Goal: Task Accomplishment & Management: Manage account settings

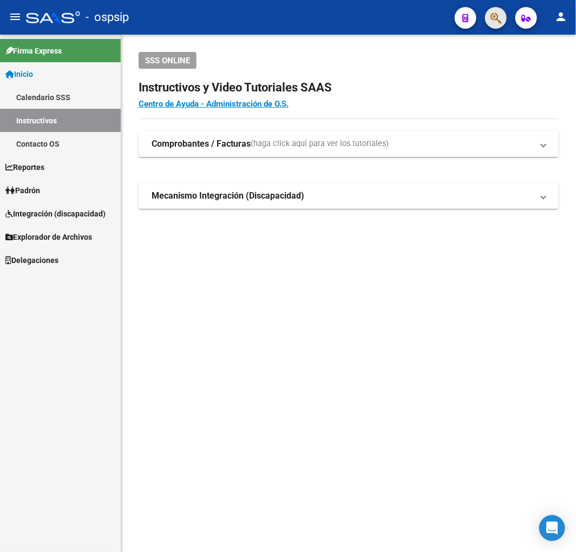
click at [502, 20] on button "button" at bounding box center [496, 18] width 22 height 22
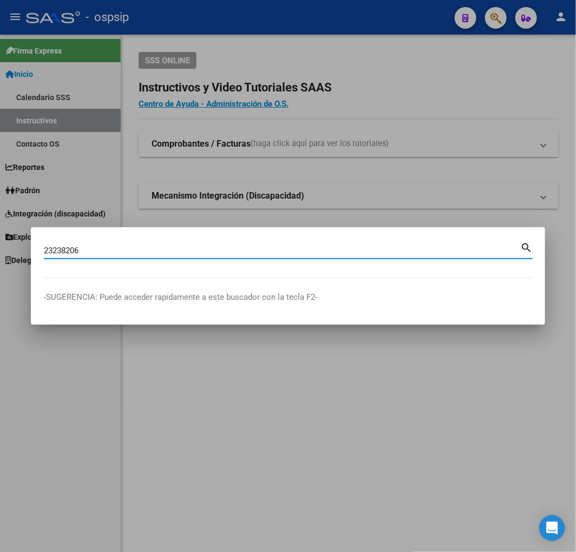
type input "23238206"
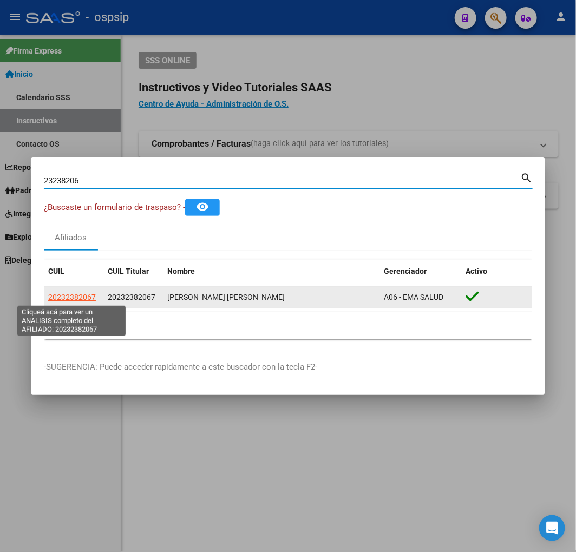
click at [71, 293] on span "20232382067" at bounding box center [72, 297] width 48 height 9
type textarea "20232382067"
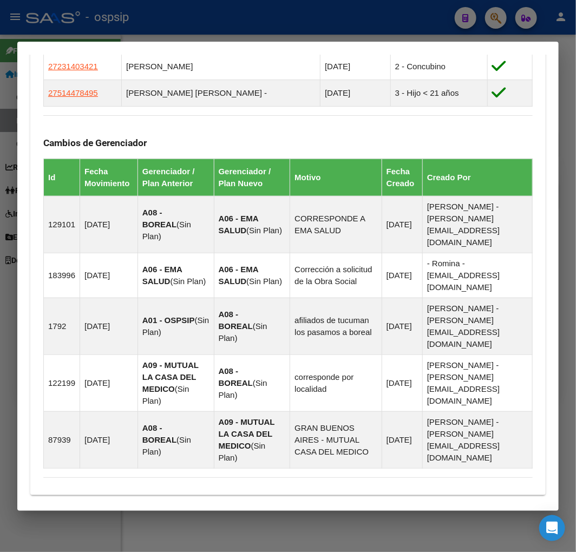
scroll to position [832, 0]
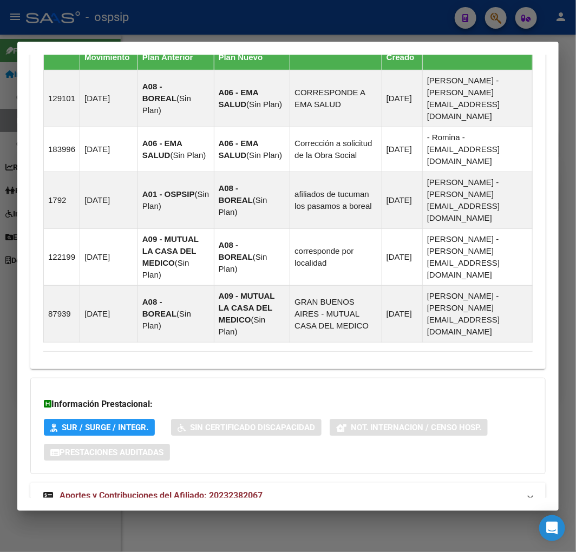
drag, startPoint x: 376, startPoint y: 456, endPoint x: 387, endPoint y: 430, distance: 28.2
click at [375, 489] on mat-panel-title "Aportes y Contribuciones del Afiliado: 20232382067" at bounding box center [281, 495] width 476 height 13
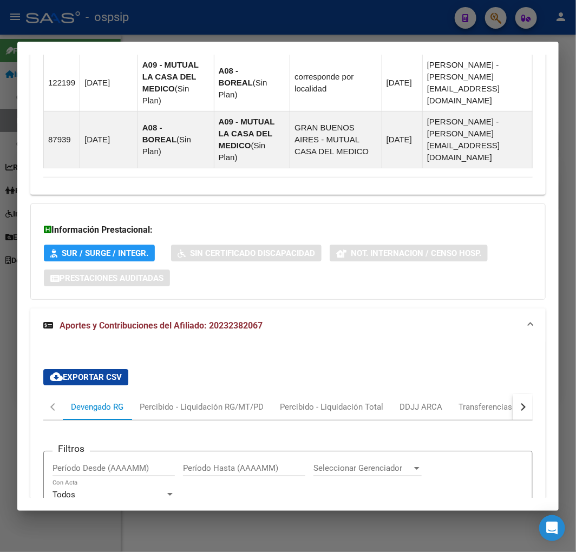
scroll to position [1126, 0]
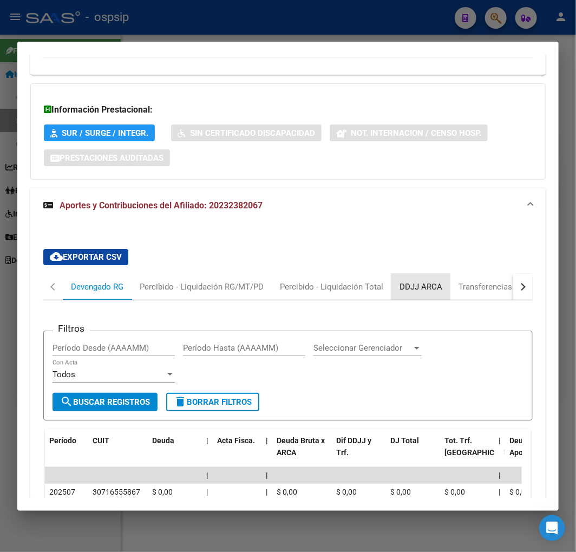
click at [413, 274] on div "DDJJ ARCA" at bounding box center [420, 287] width 59 height 26
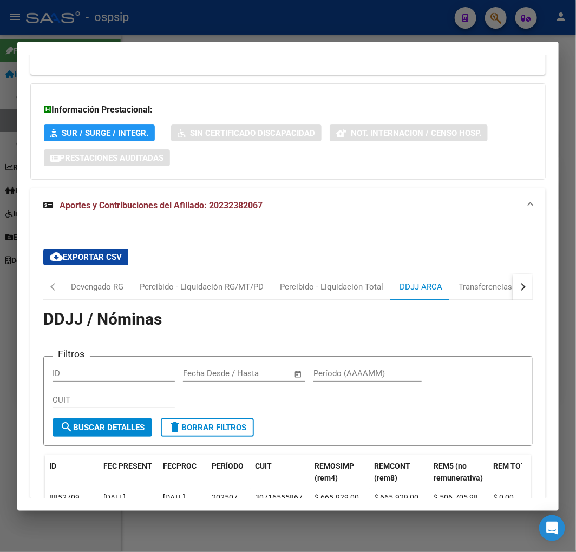
click at [513, 274] on button "button" at bounding box center [522, 287] width 19 height 26
click at [514, 274] on button "button" at bounding box center [522, 287] width 19 height 26
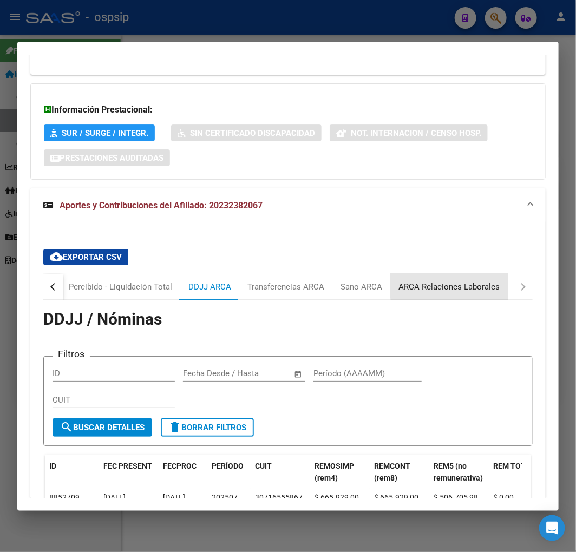
click at [471, 281] on div "ARCA Relaciones Laborales" at bounding box center [448, 287] width 101 height 12
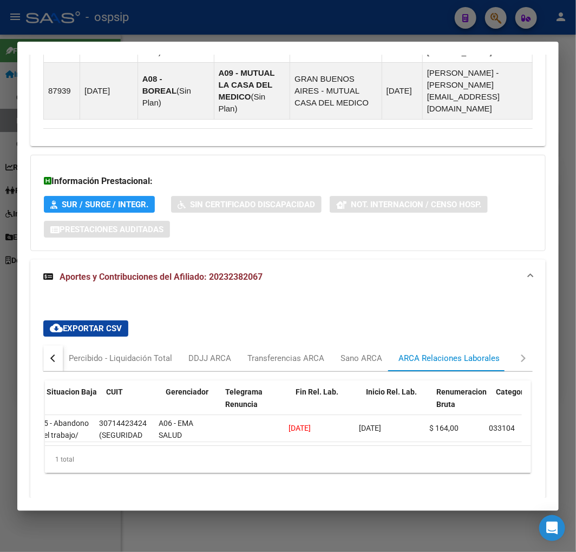
scroll to position [0, 108]
click at [45, 345] on button "button" at bounding box center [52, 358] width 19 height 26
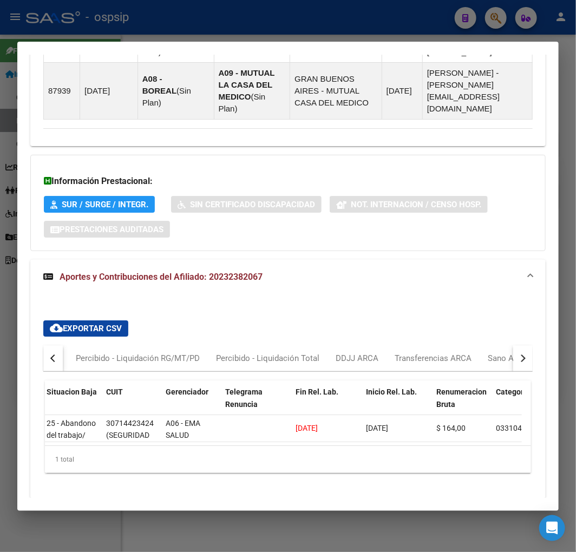
click at [49, 345] on button "button" at bounding box center [52, 358] width 19 height 26
click at [85, 352] on div "Devengado RG" at bounding box center [97, 358] width 53 height 12
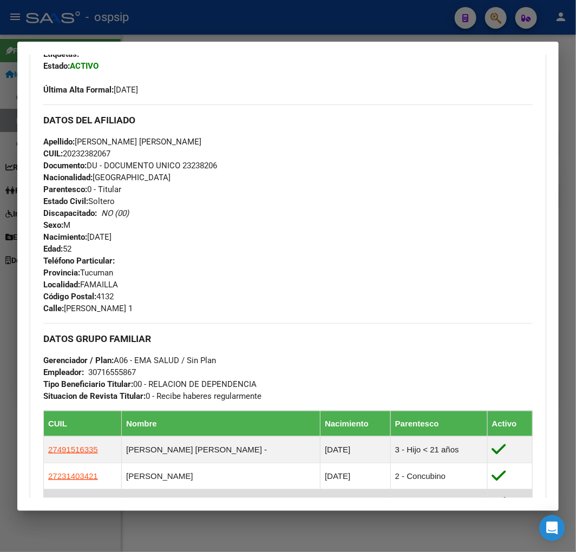
scroll to position [93, 0]
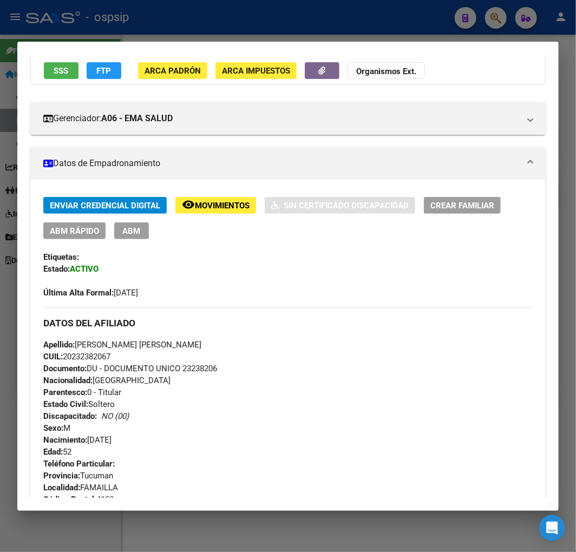
click at [223, 29] on div at bounding box center [288, 276] width 576 height 552
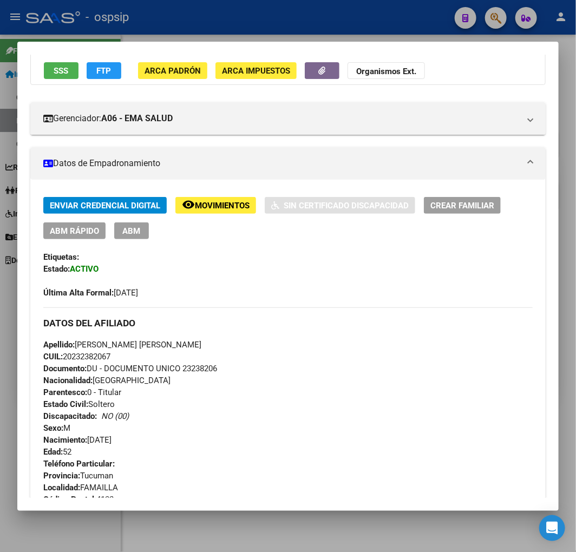
click at [223, 29] on div at bounding box center [288, 276] width 576 height 552
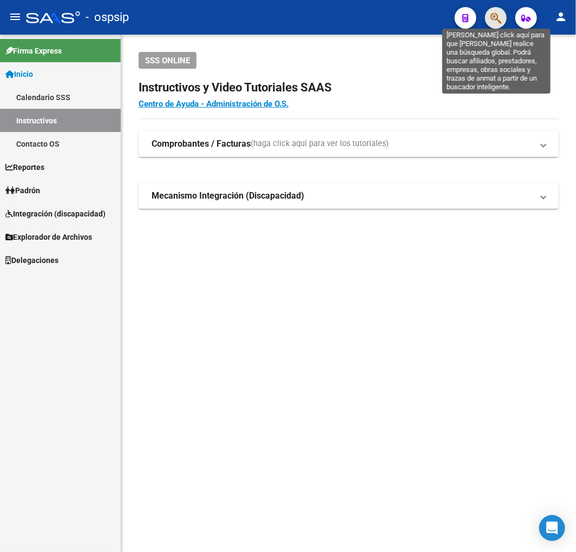
click at [496, 20] on icon "button" at bounding box center [495, 18] width 11 height 12
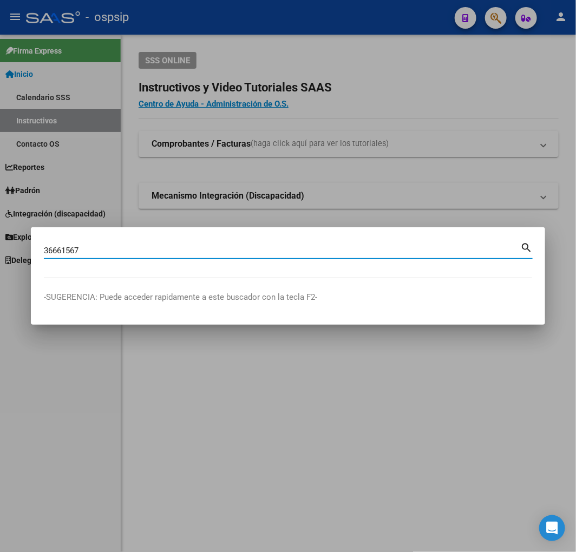
type input "36661567"
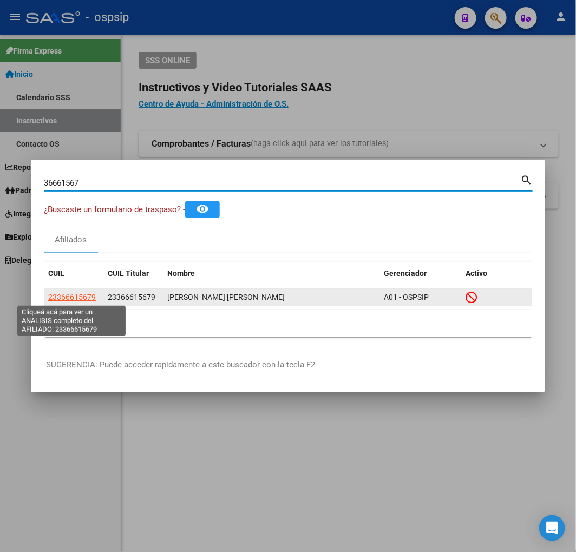
click at [74, 298] on span "23366615679" at bounding box center [72, 297] width 48 height 9
type textarea "23366615679"
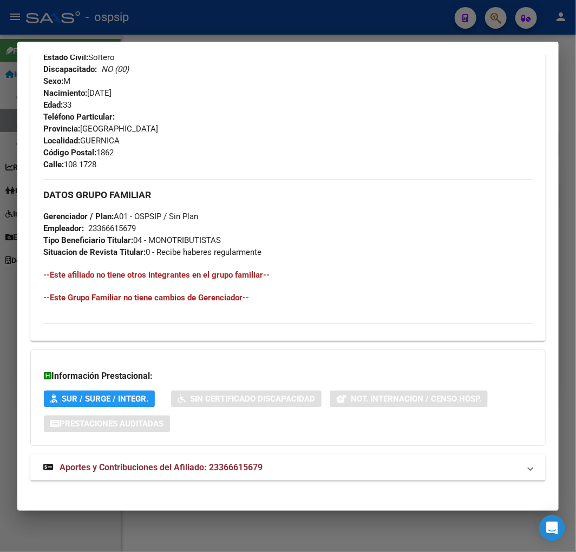
scroll to position [502, 0]
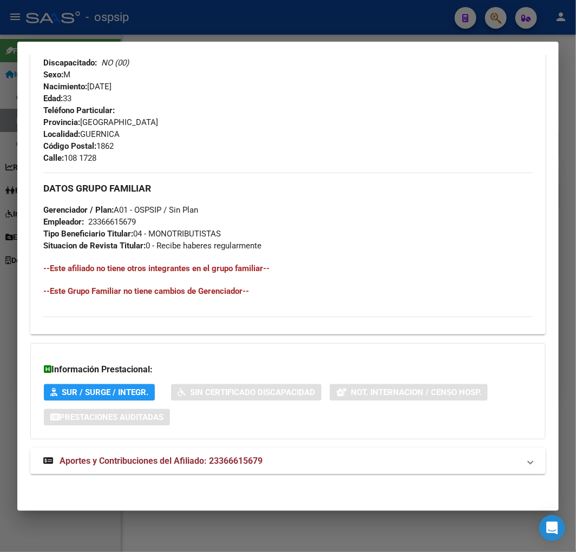
click at [348, 462] on mat-panel-title "Aportes y Contribuciones del Afiliado: 23366615679" at bounding box center [281, 461] width 476 height 13
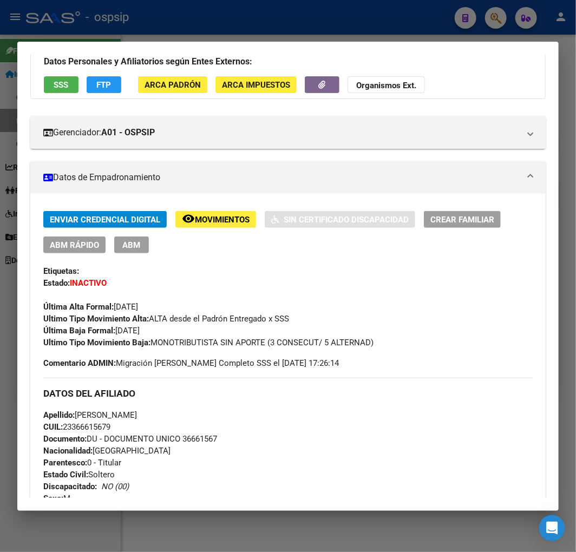
scroll to position [0, 0]
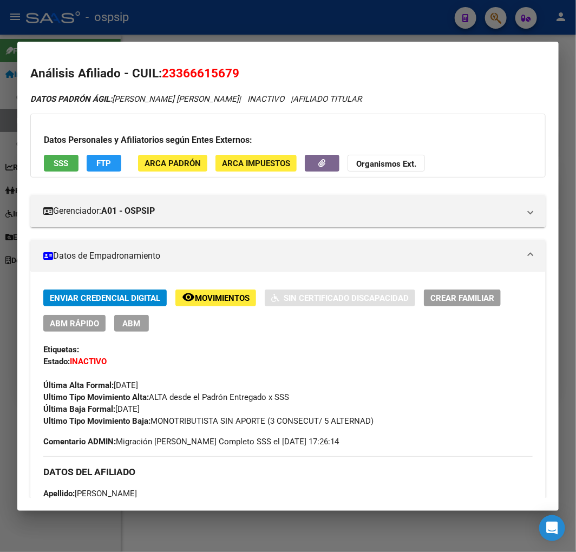
click at [127, 327] on span "ABM" at bounding box center [132, 324] width 18 height 10
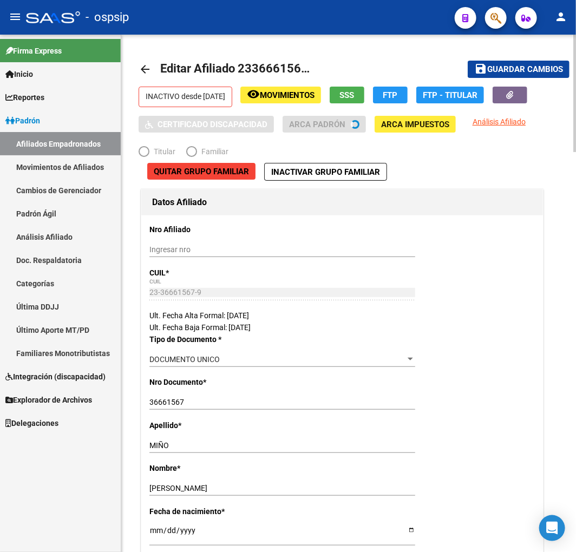
radio input "true"
type input "23-36661567-9"
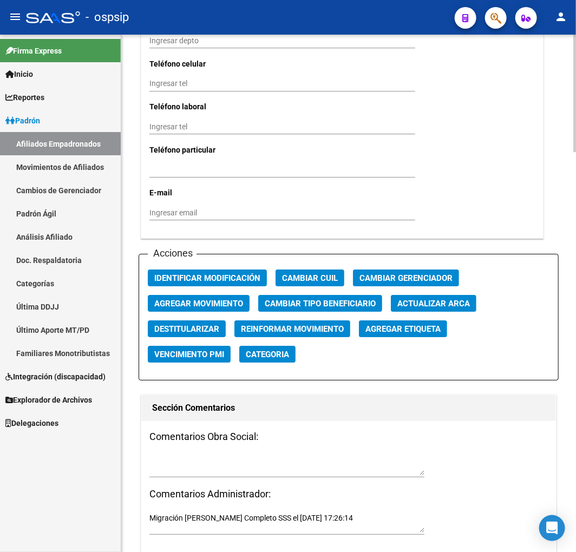
scroll to position [1143, 0]
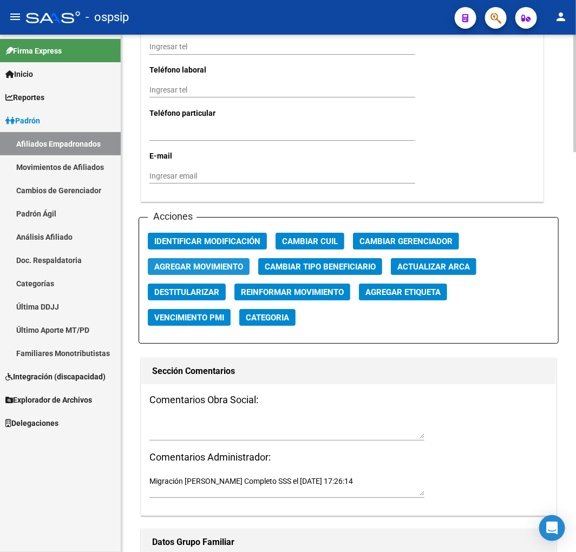
click at [212, 265] on span "Agregar Movimiento" at bounding box center [198, 267] width 89 height 10
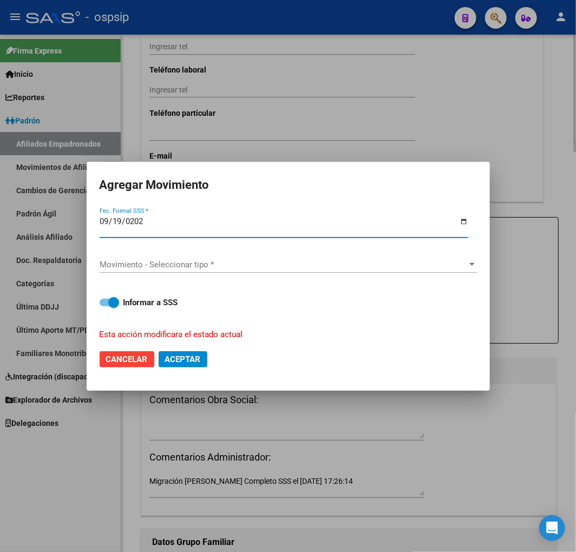
type input "2025-09-19"
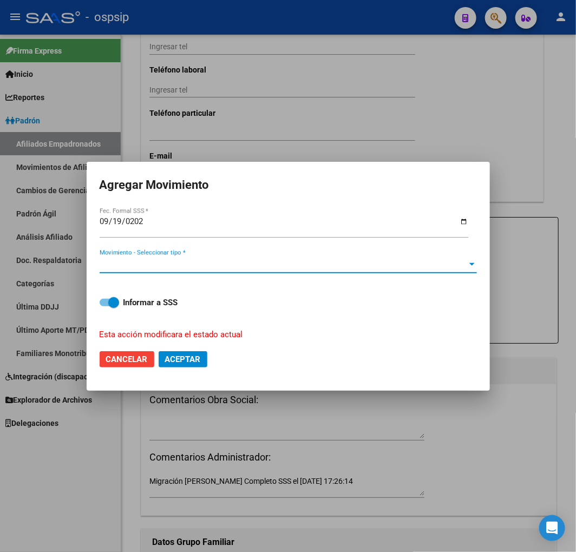
click at [212, 266] on span "Movimiento - Seleccionar tipo *" at bounding box center [284, 265] width 368 height 10
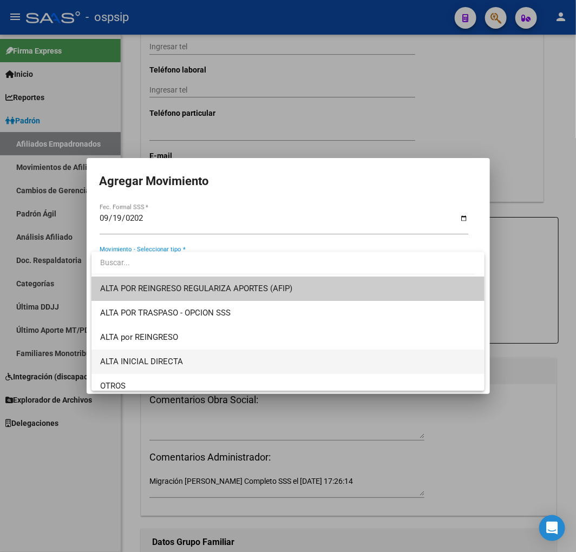
click at [230, 367] on span "ALTA INICIAL DIRECTA" at bounding box center [288, 362] width 376 height 24
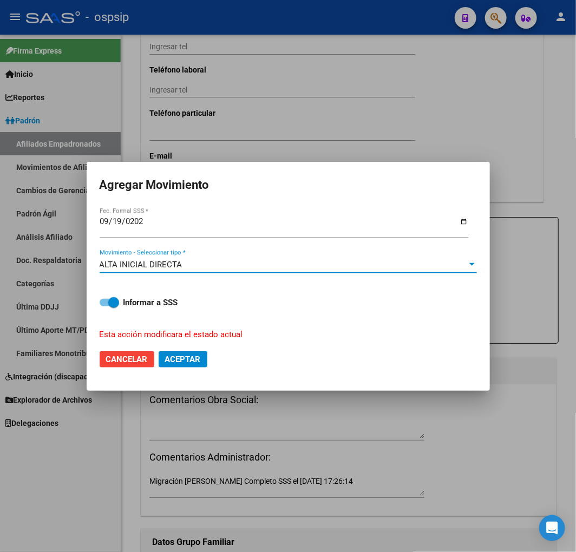
click at [194, 363] on span "Aceptar" at bounding box center [183, 360] width 36 height 10
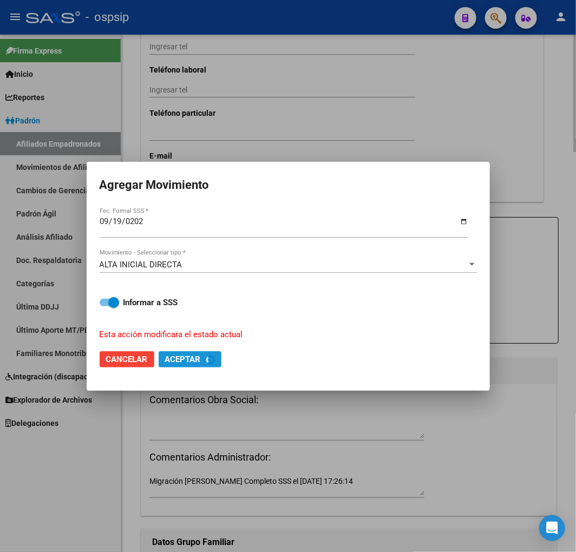
checkbox input "false"
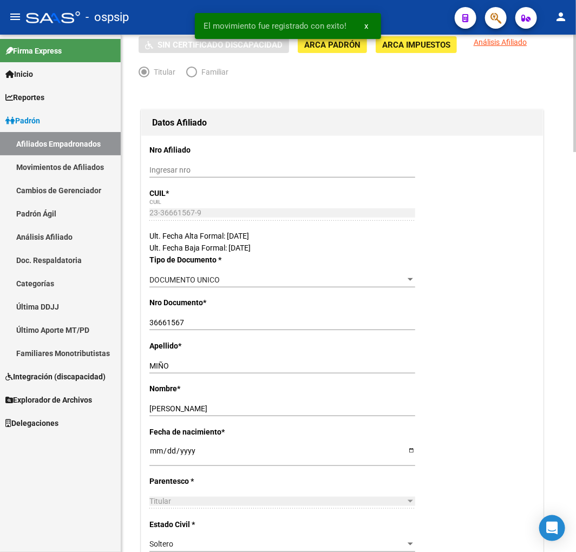
scroll to position [60, 0]
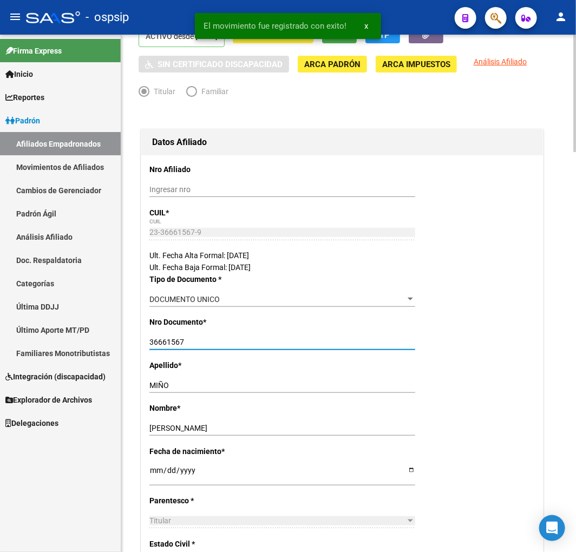
drag, startPoint x: 186, startPoint y: 340, endPoint x: 153, endPoint y: 340, distance: 33.0
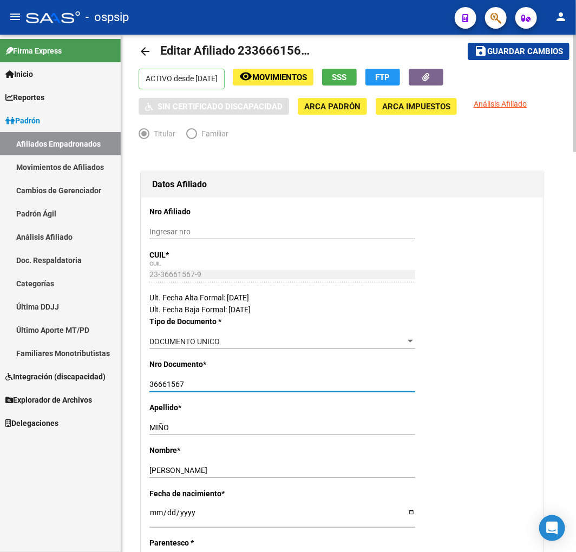
scroll to position [0, 0]
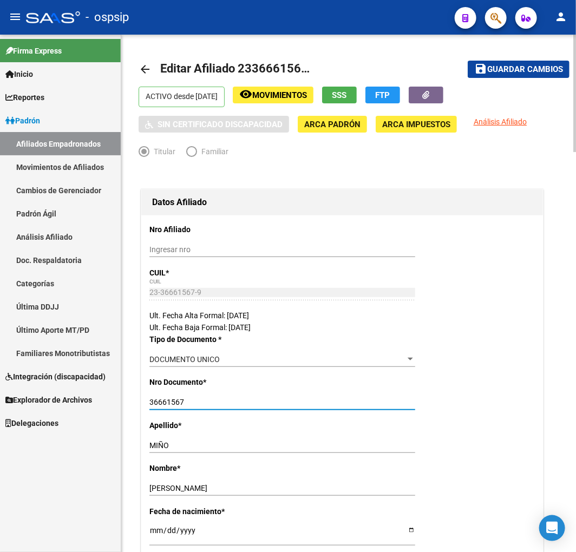
click at [306, 91] on span "Movimientos" at bounding box center [279, 95] width 55 height 10
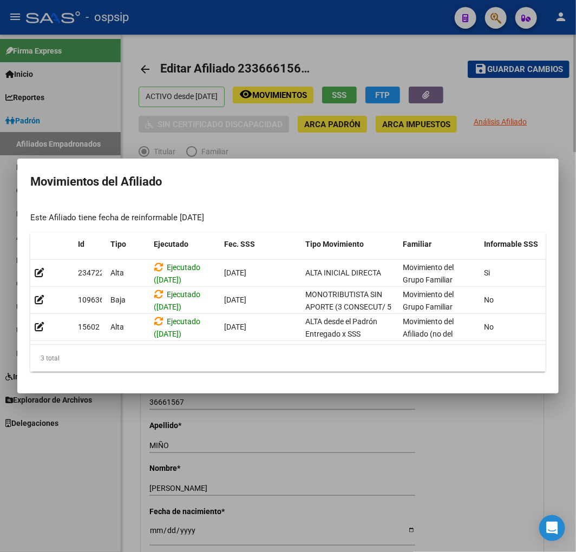
drag, startPoint x: 305, startPoint y: 456, endPoint x: 232, endPoint y: 446, distance: 73.7
click at [303, 457] on div at bounding box center [288, 276] width 576 height 552
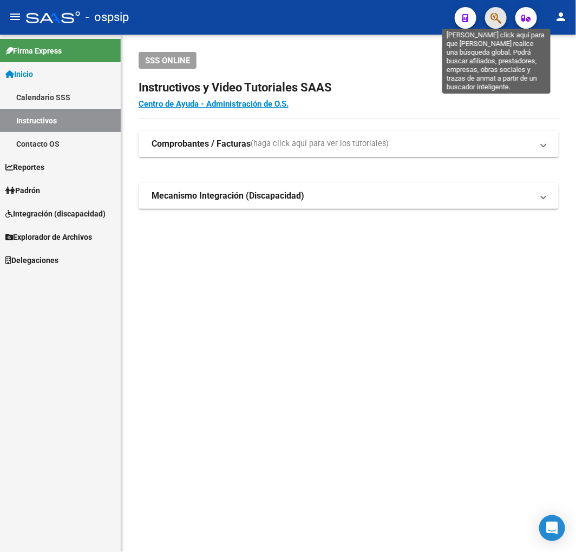
click at [500, 17] on icon "button" at bounding box center [495, 18] width 11 height 12
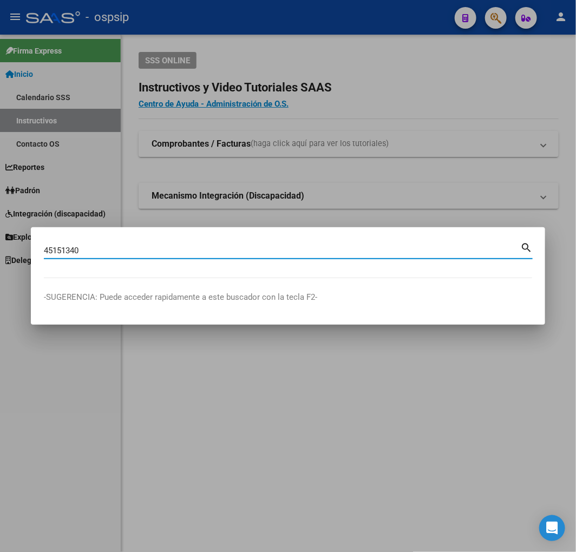
type input "45151340"
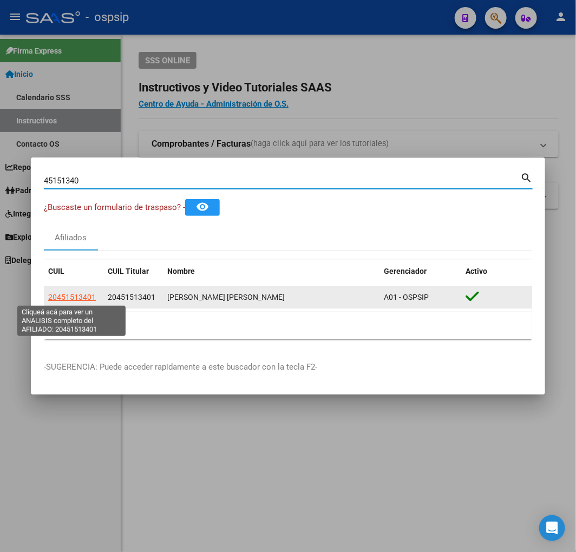
click at [78, 293] on span "20451513401" at bounding box center [72, 297] width 48 height 9
type textarea "20451513401"
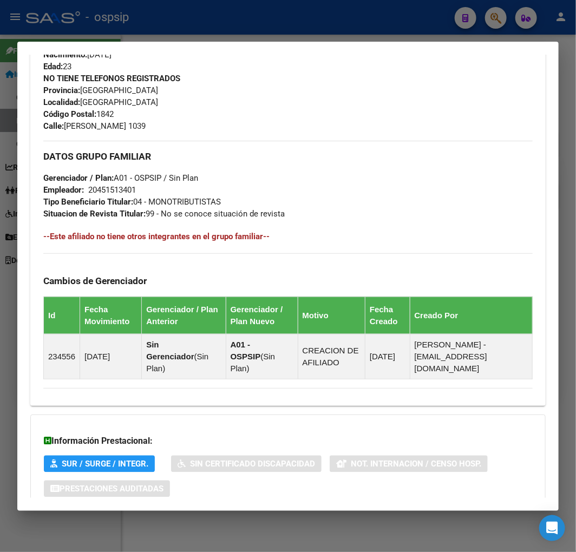
scroll to position [562, 0]
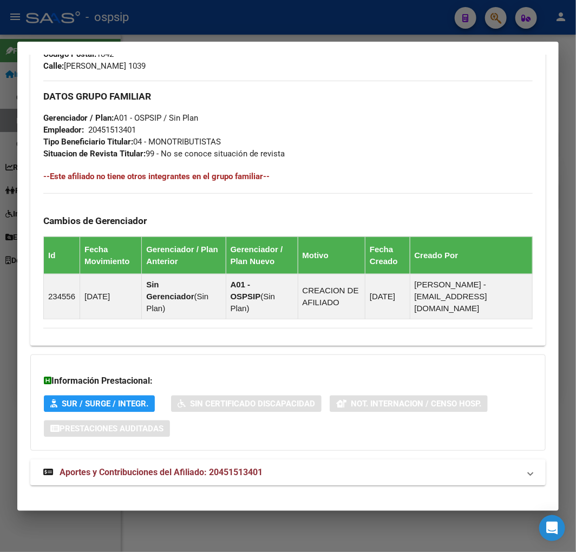
click at [357, 468] on mat-expansion-panel-header "Aportes y Contribuciones del Afiliado: 20451513401" at bounding box center [287, 473] width 515 height 26
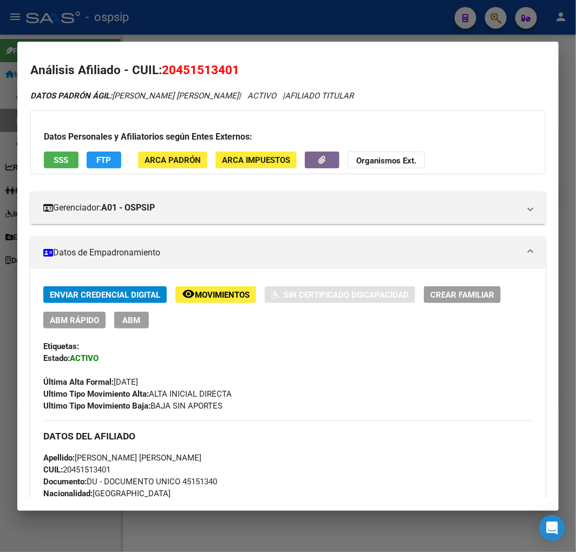
scroll to position [0, 0]
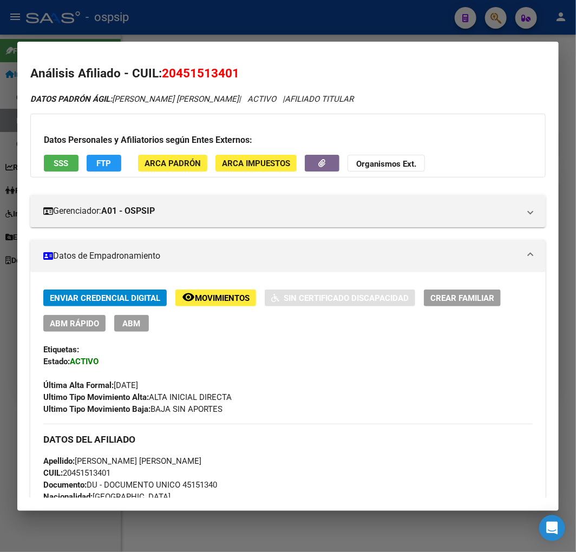
click at [103, 161] on span "FTP" at bounding box center [104, 164] width 15 height 10
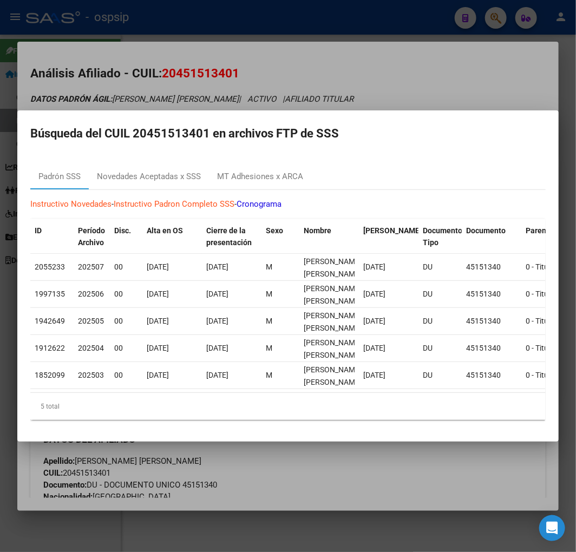
click at [326, 466] on div at bounding box center [288, 276] width 576 height 552
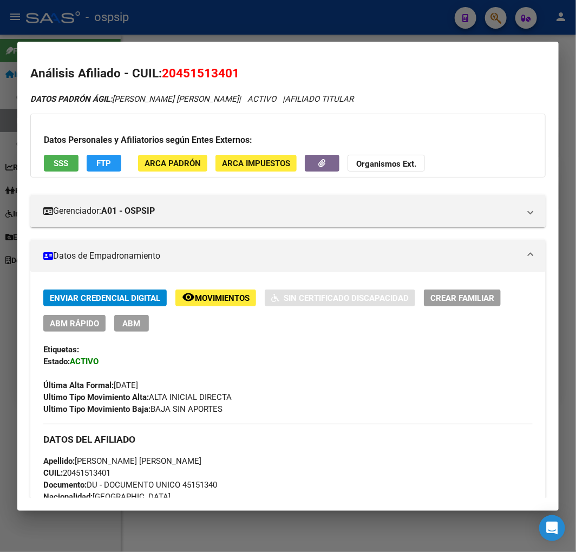
scroll to position [361, 0]
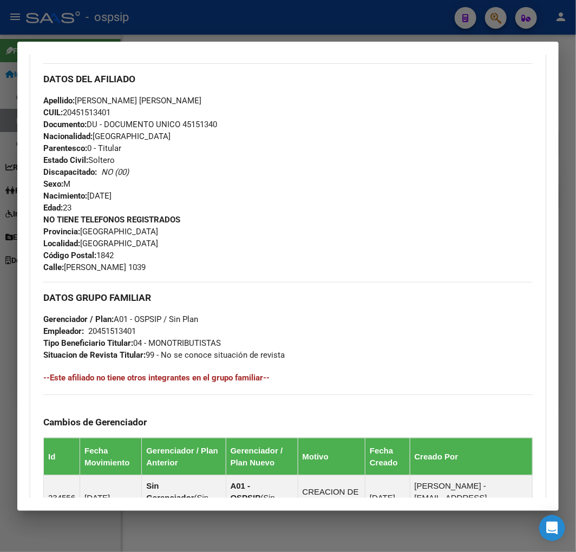
click at [182, 23] on div at bounding box center [288, 276] width 576 height 552
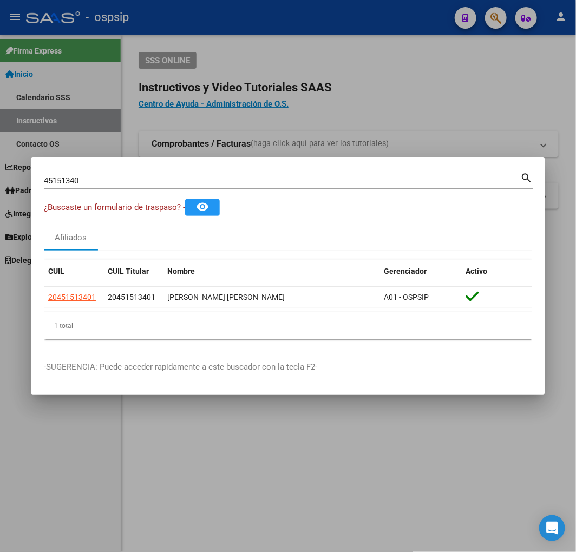
click at [188, 26] on div at bounding box center [288, 276] width 576 height 552
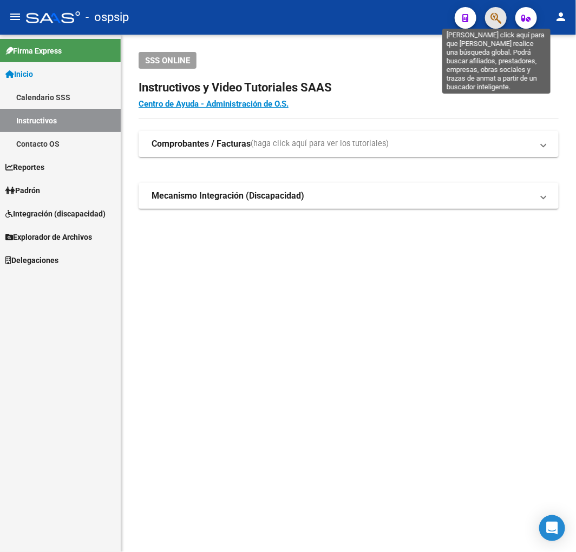
click at [497, 21] on icon "button" at bounding box center [495, 18] width 11 height 12
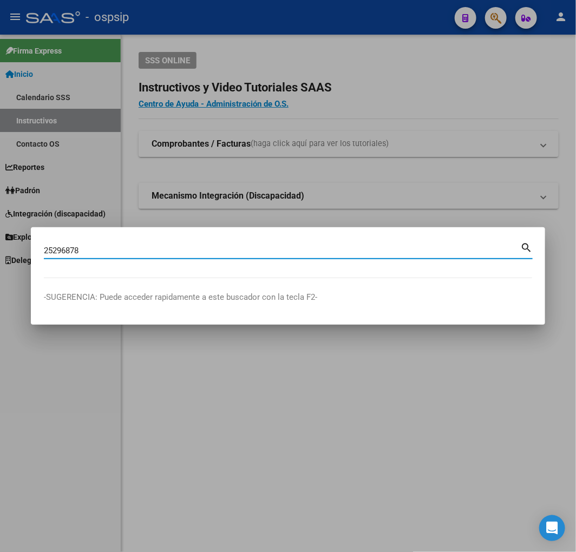
type input "25296878"
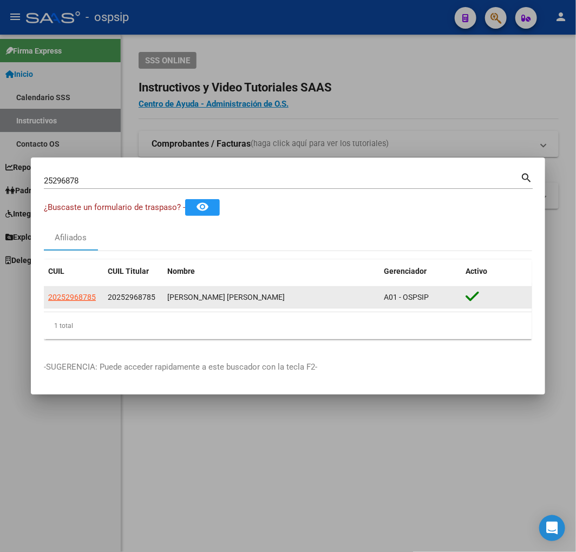
click at [78, 291] on app-link-go-to "20252968785" at bounding box center [72, 297] width 48 height 12
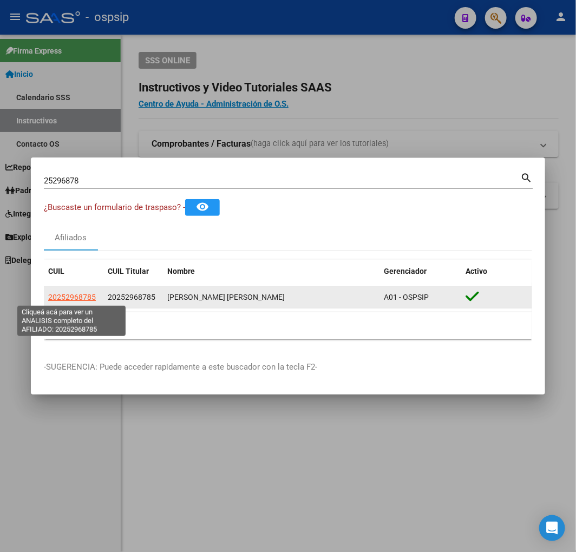
click at [90, 299] on span "20252968785" at bounding box center [72, 297] width 48 height 9
type textarea "20252968785"
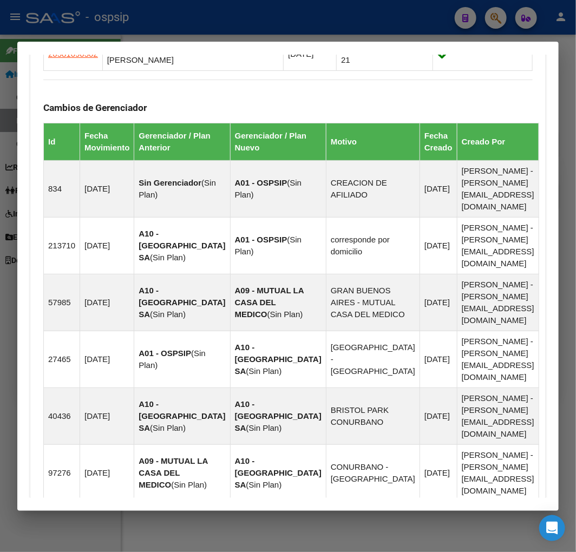
scroll to position [983, 0]
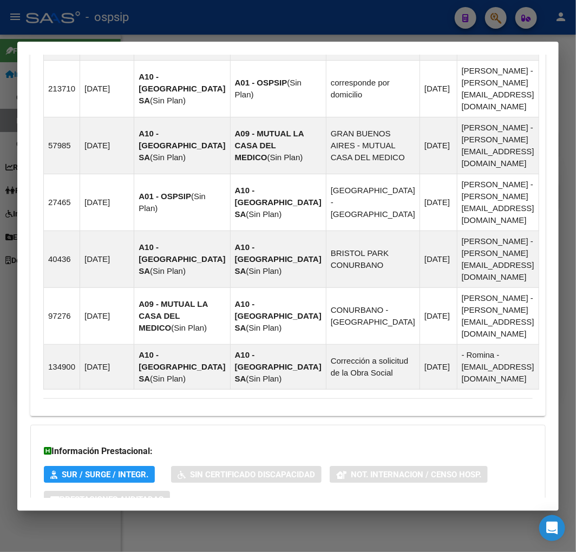
click at [349, 536] on mat-panel-title "Aportes y Contribuciones del Afiliado: 20252968785" at bounding box center [281, 542] width 476 height 13
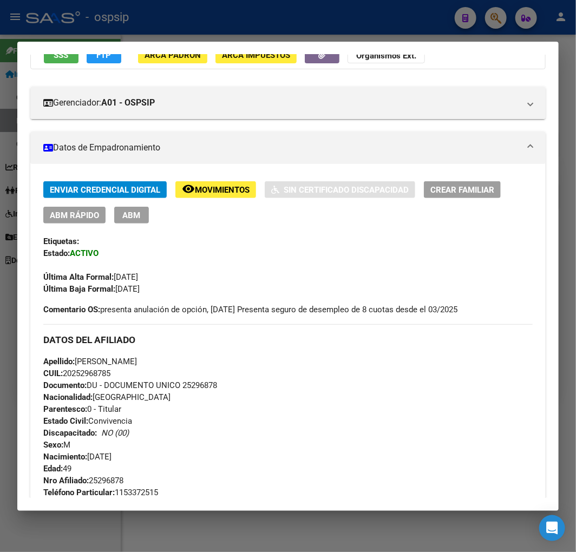
scroll to position [74, 0]
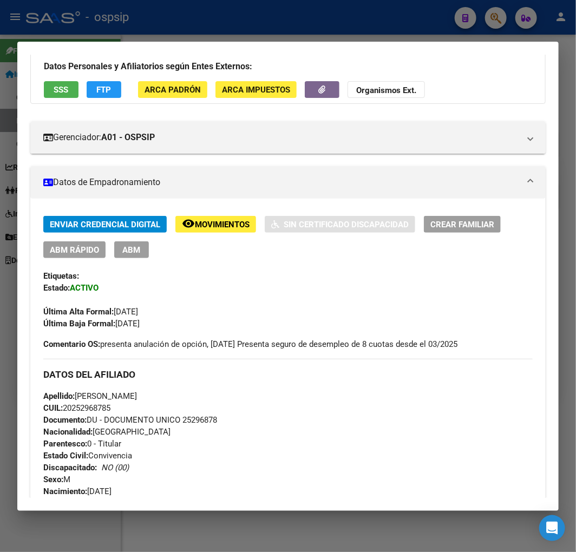
drag, startPoint x: 229, startPoint y: 419, endPoint x: 183, endPoint y: 421, distance: 46.0
click at [183, 421] on div "Apellido: ESTEBAN PABLO NORIEGA CUIL: 20252968785 Documento: DU - DOCUMENTO UNI…" at bounding box center [287, 455] width 489 height 131
copy span "25296878"
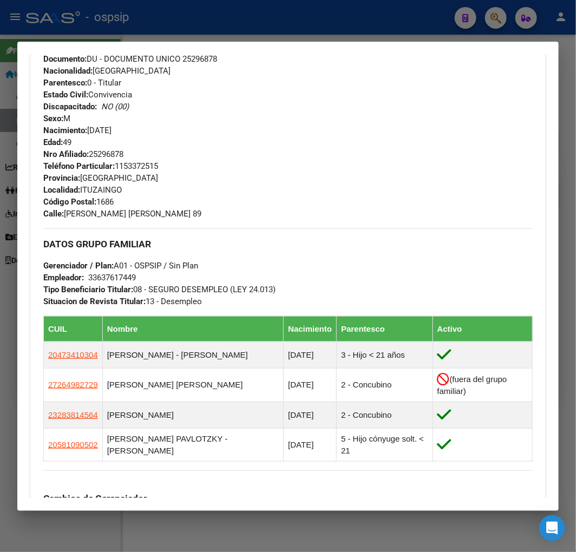
scroll to position [0, 0]
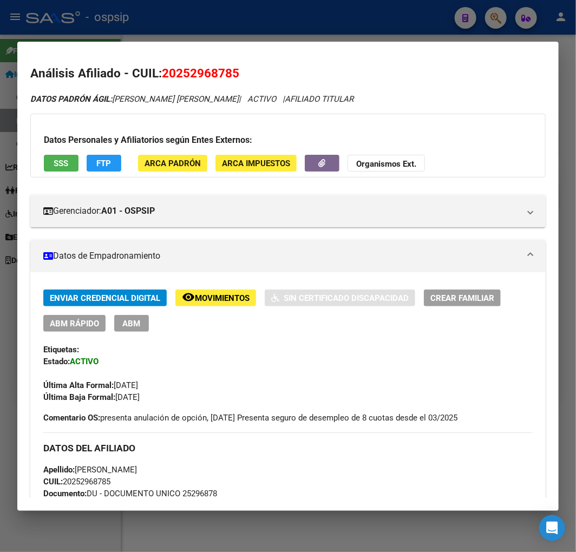
drag, startPoint x: 302, startPoint y: 6, endPoint x: 309, endPoint y: 4, distance: 7.4
click at [305, 4] on div at bounding box center [288, 276] width 576 height 552
click at [310, 4] on div at bounding box center [288, 276] width 576 height 552
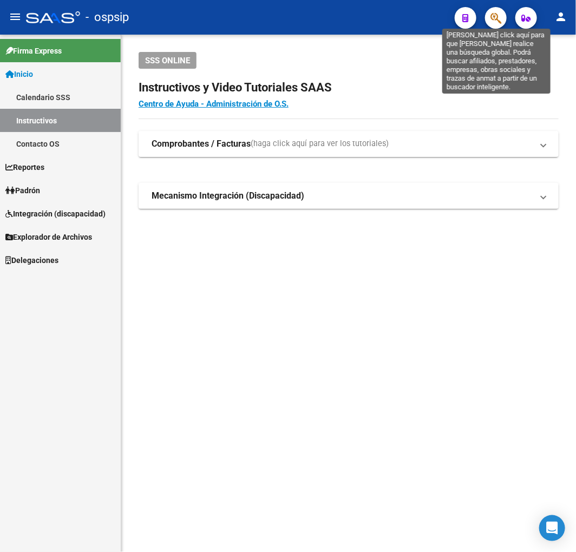
click at [491, 15] on icon "button" at bounding box center [495, 18] width 11 height 12
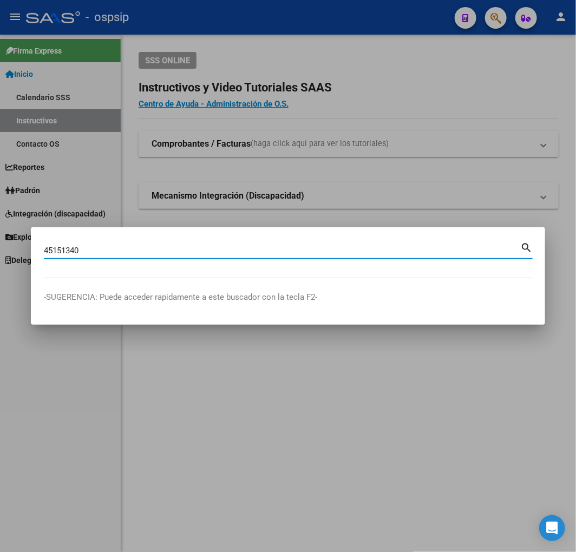
type input "45151340"
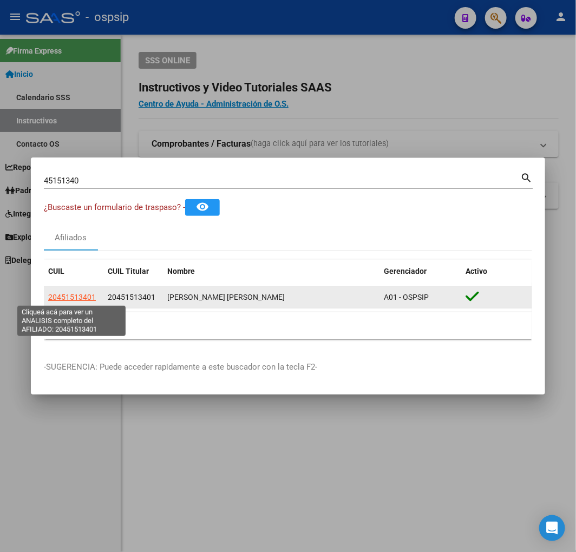
click at [74, 300] on span "20451513401" at bounding box center [72, 297] width 48 height 9
type textarea "20451513401"
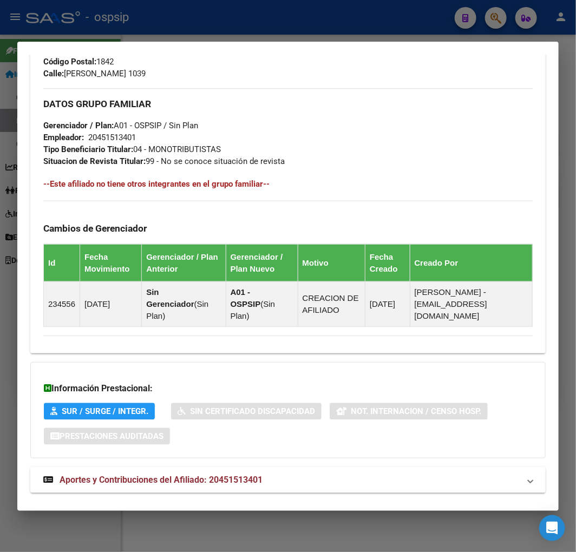
scroll to position [562, 0]
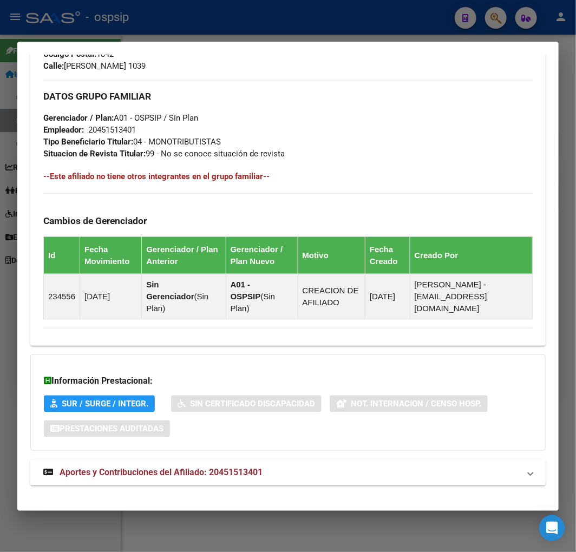
drag, startPoint x: 333, startPoint y: 461, endPoint x: 344, endPoint y: 442, distance: 22.3
click at [333, 466] on mat-panel-title "Aportes y Contribuciones del Afiliado: 20451513401" at bounding box center [281, 472] width 476 height 13
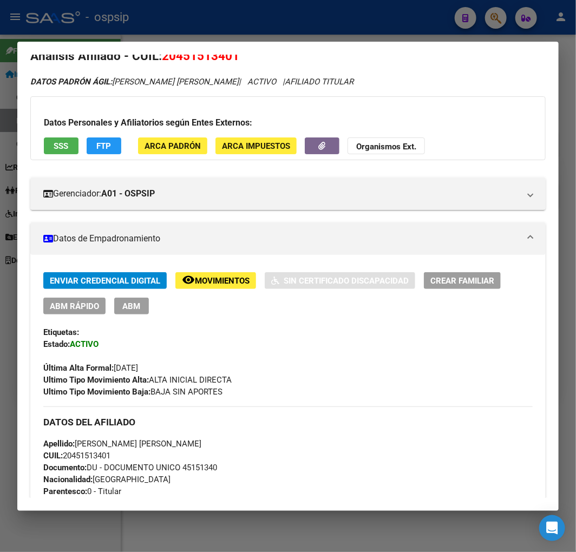
scroll to position [0, 0]
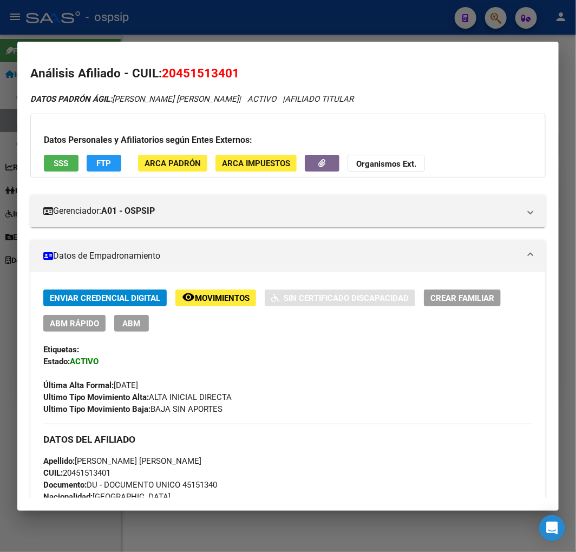
click at [90, 153] on div "Datos Personales y Afiliatorios según Entes Externos: SSS FTP ARCA Padrón ARCA …" at bounding box center [287, 146] width 515 height 64
click at [99, 166] on span "FTP" at bounding box center [104, 164] width 15 height 10
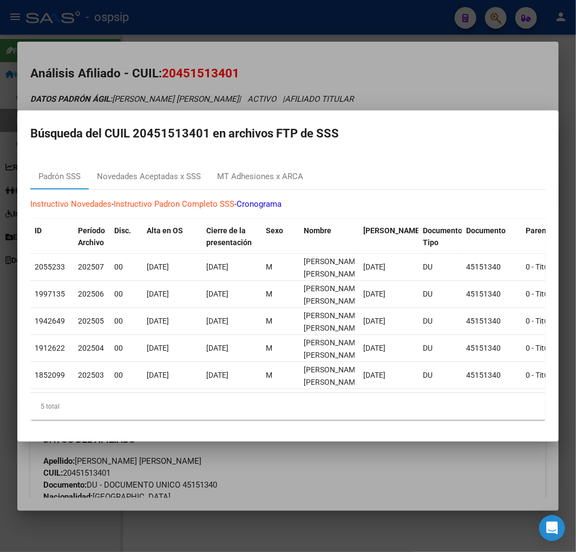
click at [316, 457] on div at bounding box center [288, 276] width 576 height 552
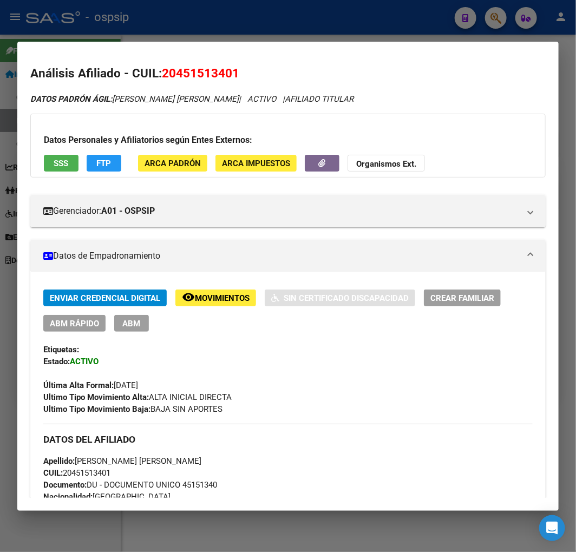
click at [128, 319] on span "ABM" at bounding box center [132, 324] width 18 height 10
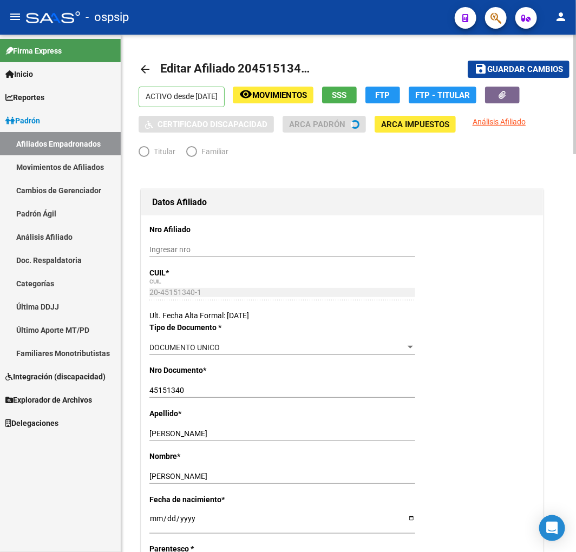
radio input "true"
type input "20-45151340-1"
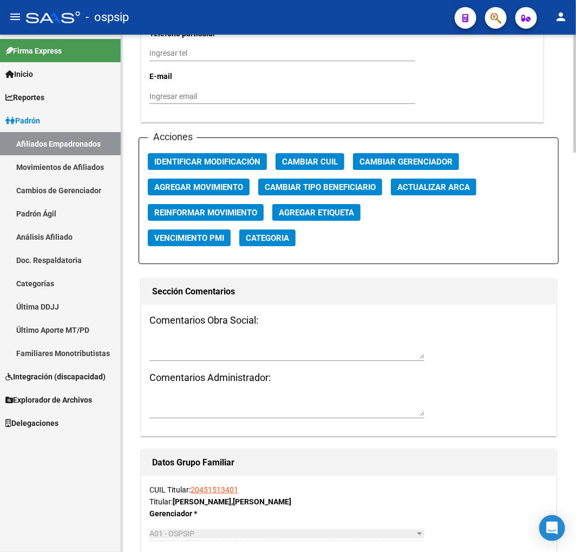
scroll to position [1143, 0]
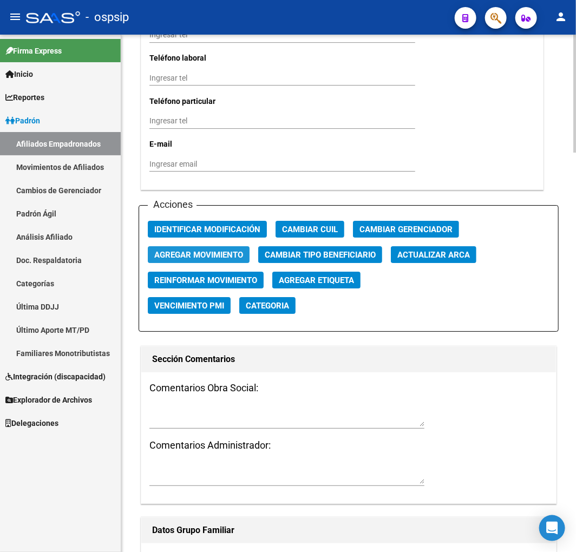
click at [197, 259] on span "Agregar Movimiento" at bounding box center [198, 255] width 89 height 10
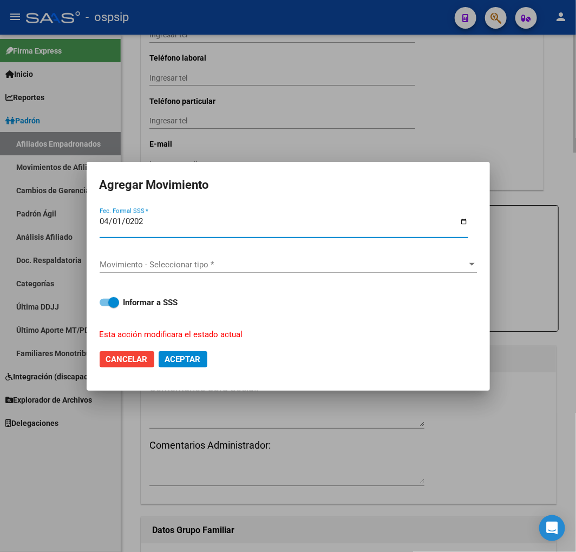
type input "2025-04-01"
drag, startPoint x: 197, startPoint y: 259, endPoint x: 192, endPoint y: 263, distance: 6.6
click at [192, 263] on span "Movimiento - Seleccionar tipo *" at bounding box center [284, 265] width 368 height 10
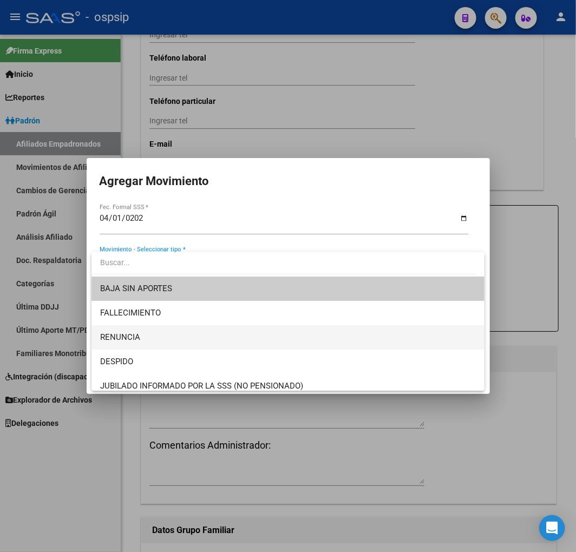
scroll to position [240, 0]
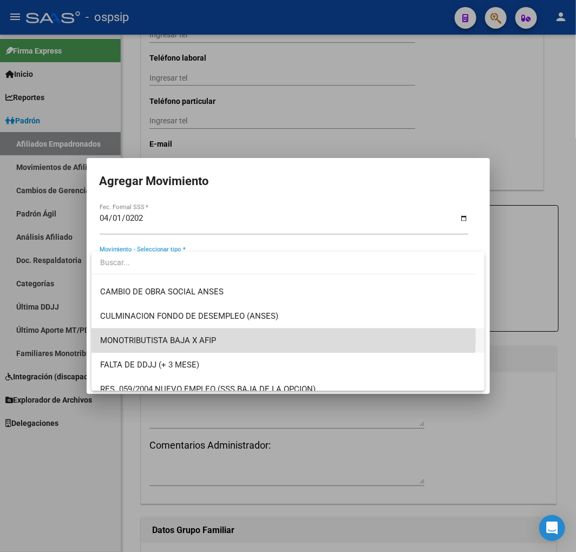
click at [235, 340] on span "MONOTRIBUTISTA BAJA X AFIP" at bounding box center [288, 341] width 376 height 24
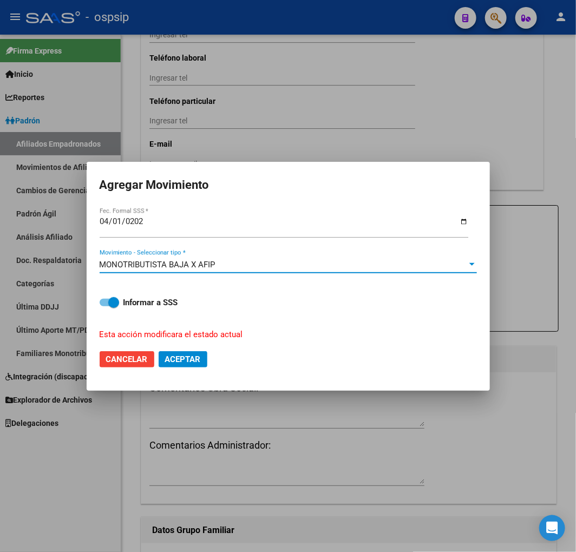
click at [190, 365] on button "Aceptar" at bounding box center [183, 359] width 49 height 16
checkbox input "false"
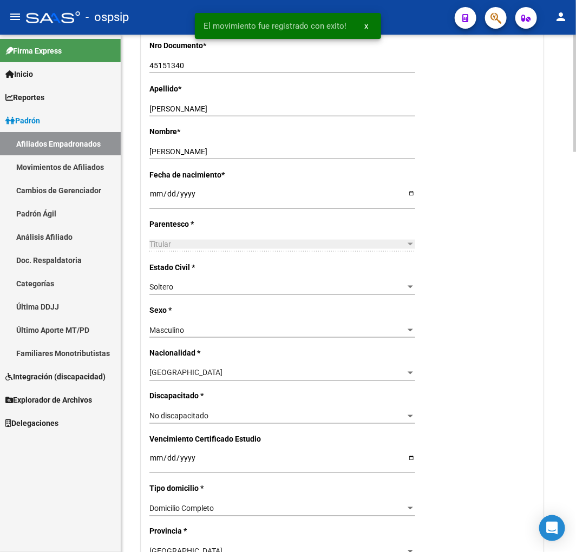
scroll to position [120, 0]
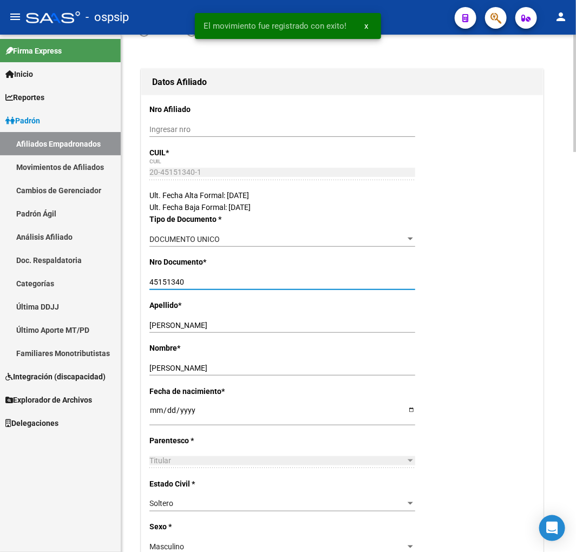
drag, startPoint x: 185, startPoint y: 285, endPoint x: 149, endPoint y: 283, distance: 35.8
click at [149, 283] on input "45151340" at bounding box center [282, 282] width 266 height 9
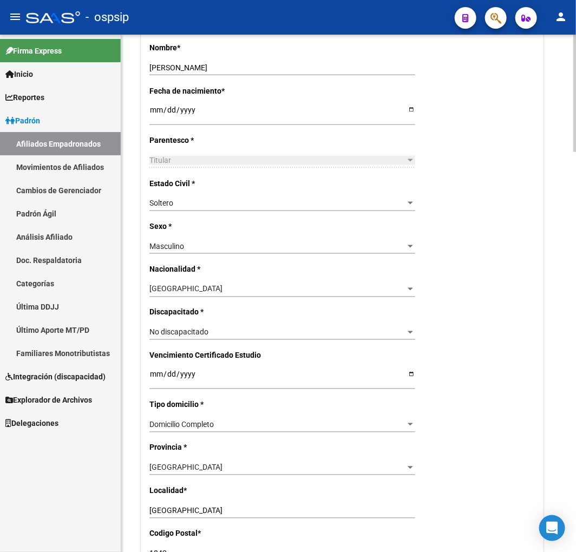
scroll to position [0, 0]
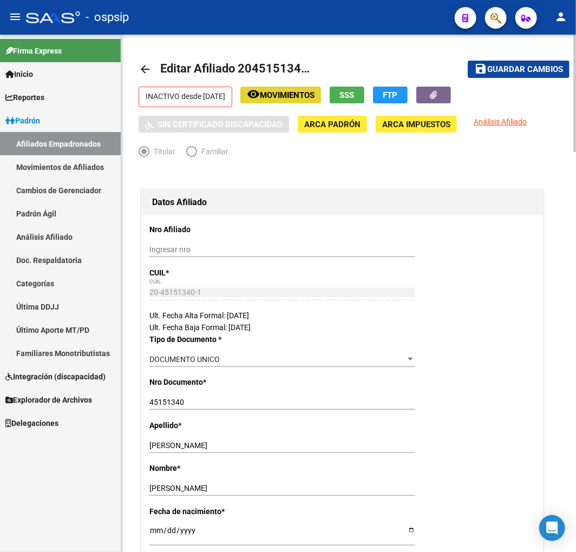
click at [291, 96] on span "Movimientos" at bounding box center [287, 95] width 55 height 10
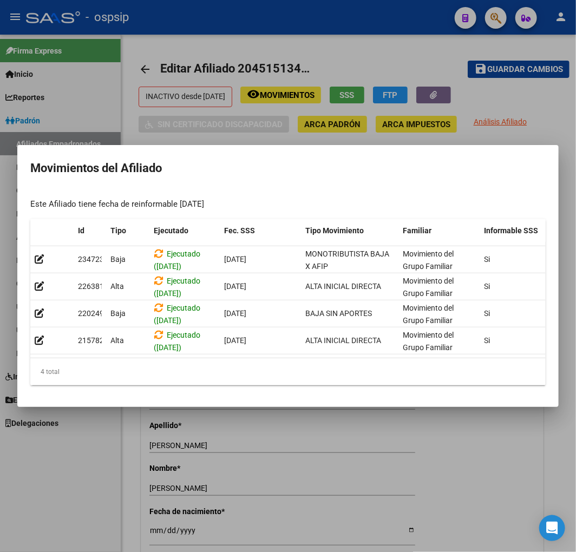
click at [477, 507] on div at bounding box center [288, 276] width 576 height 552
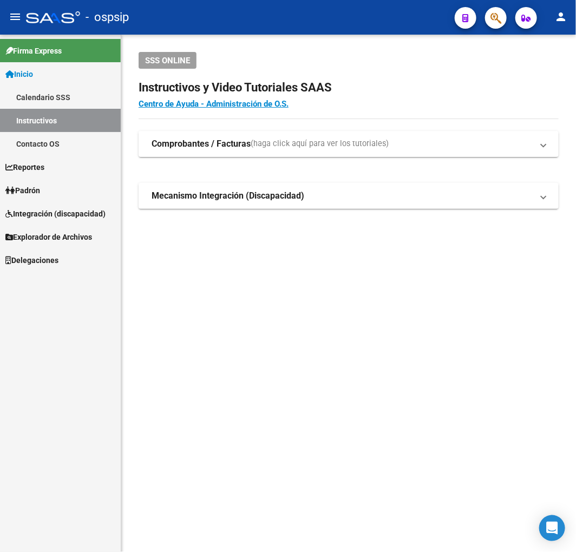
click at [504, 11] on button "button" at bounding box center [496, 18] width 22 height 22
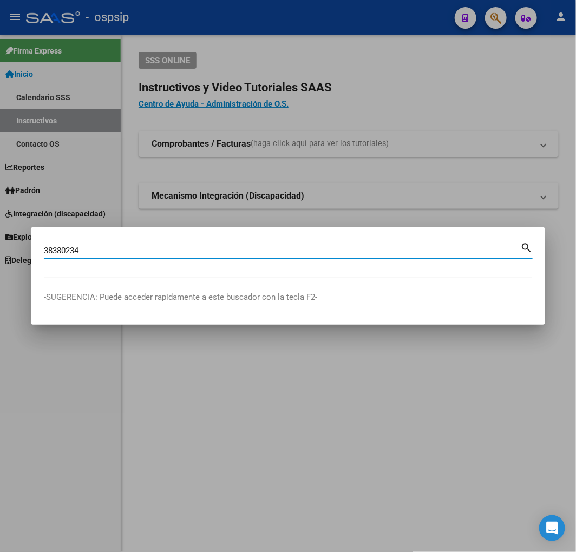
type input "38380234"
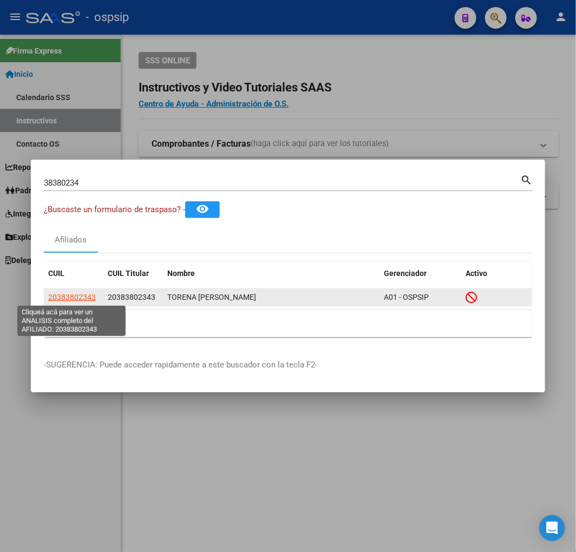
click at [84, 298] on span "20383802343" at bounding box center [72, 297] width 48 height 9
type textarea "20383802343"
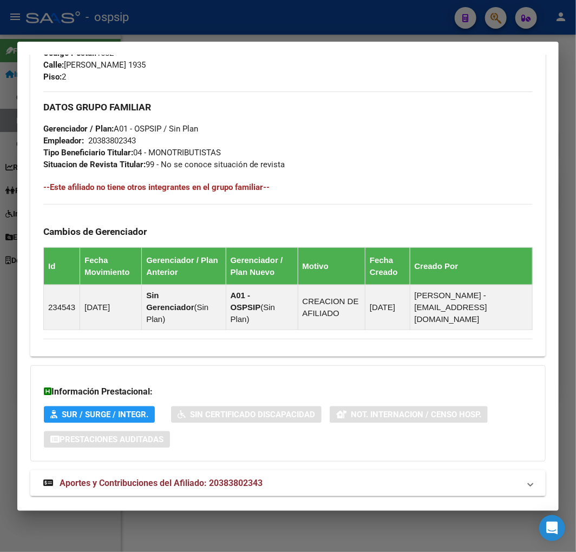
scroll to position [607, 0]
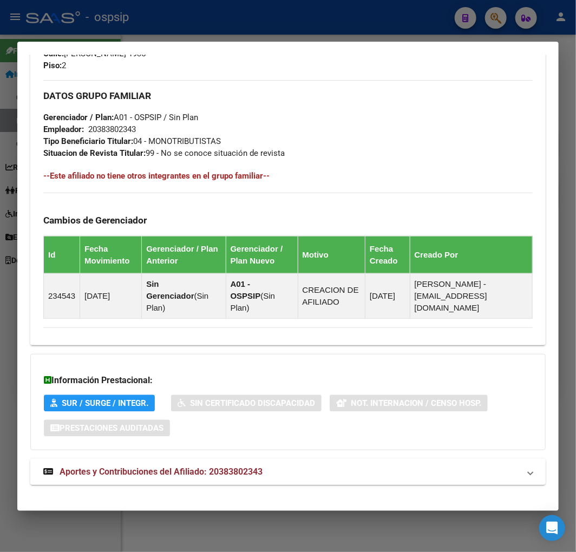
click at [361, 459] on mat-expansion-panel-header "Aportes y Contribuciones del Afiliado: 20383802343" at bounding box center [287, 472] width 515 height 26
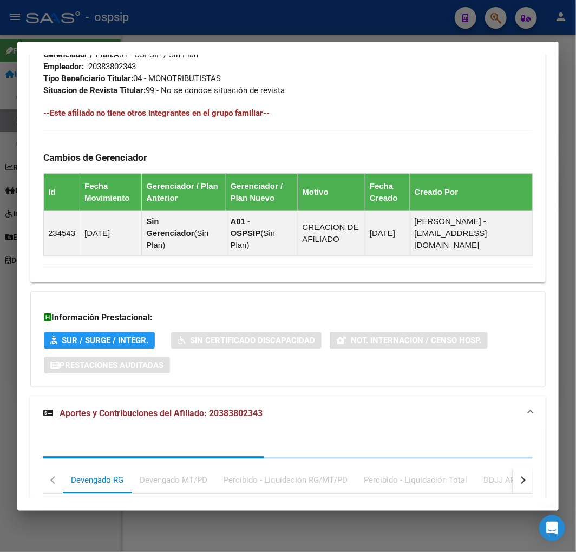
scroll to position [900, 0]
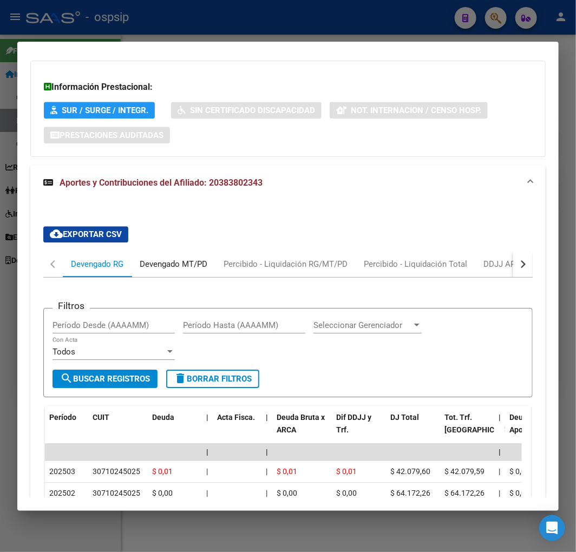
click at [176, 260] on div "Devengado MT/PD" at bounding box center [174, 264] width 84 height 26
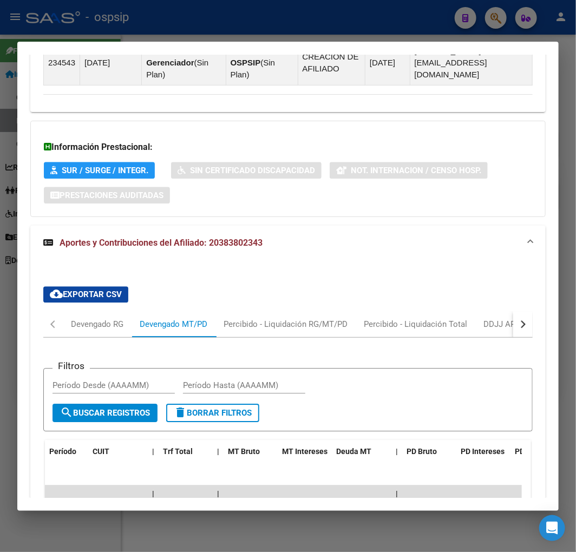
scroll to position [992, 0]
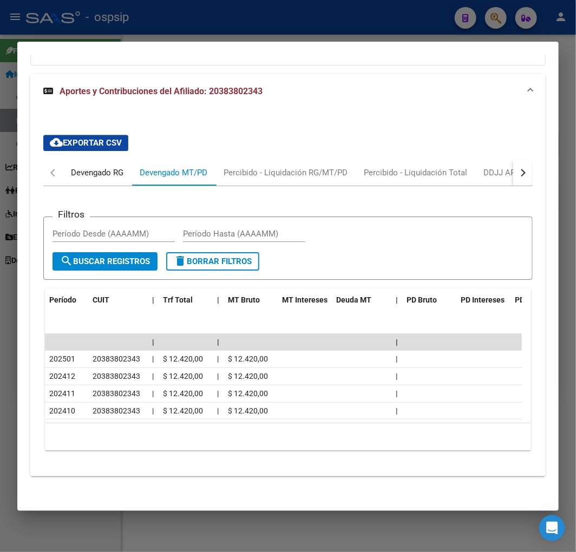
click at [115, 167] on div "Devengado RG" at bounding box center [97, 173] width 53 height 12
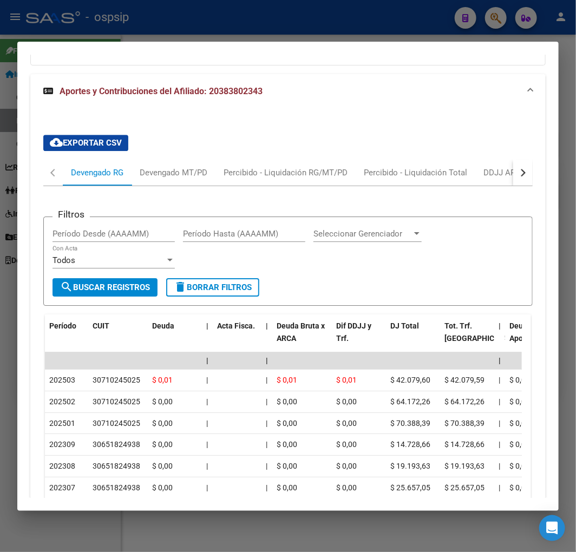
click at [519, 162] on button "button" at bounding box center [522, 173] width 19 height 26
click at [518, 169] on div "button" at bounding box center [522, 173] width 8 height 8
click at [503, 160] on mat-tab-header "Devengado RG Devengado MT/PD Percibido - Liquidación RG/MT/PD Percibido - Liqui…" at bounding box center [287, 173] width 489 height 27
click at [488, 167] on div "ARCA Relaciones Laborales" at bounding box center [447, 173] width 101 height 12
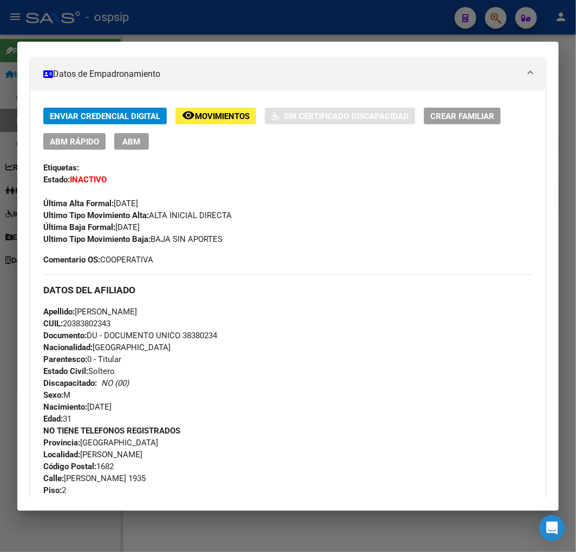
scroll to position [149, 0]
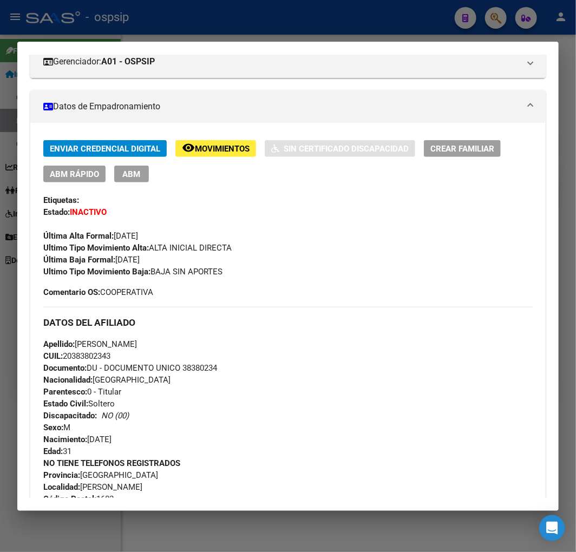
drag, startPoint x: 221, startPoint y: 370, endPoint x: 183, endPoint y: 370, distance: 37.9
click at [183, 370] on div "Apellido: JONATAN GABRIEL TORENA CUIL: 20383802343 Documento: DU - DOCUMENTO UN…" at bounding box center [287, 397] width 489 height 119
copy span "38380234"
click at [252, 22] on div at bounding box center [288, 276] width 576 height 552
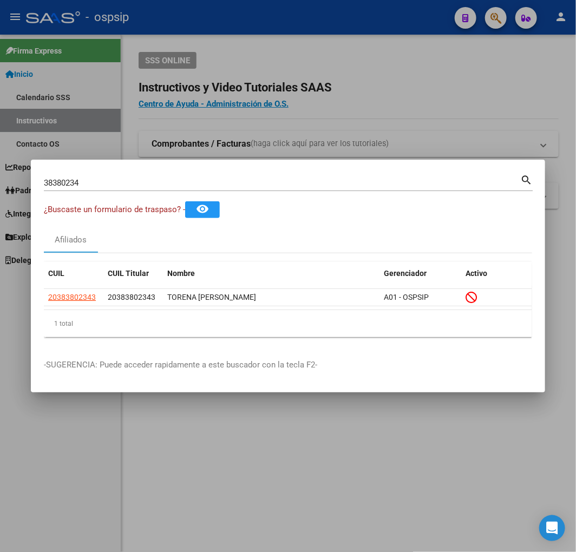
drag, startPoint x: 253, startPoint y: 22, endPoint x: 542, endPoint y: 50, distance: 290.0
click at [257, 25] on div at bounding box center [288, 276] width 576 height 552
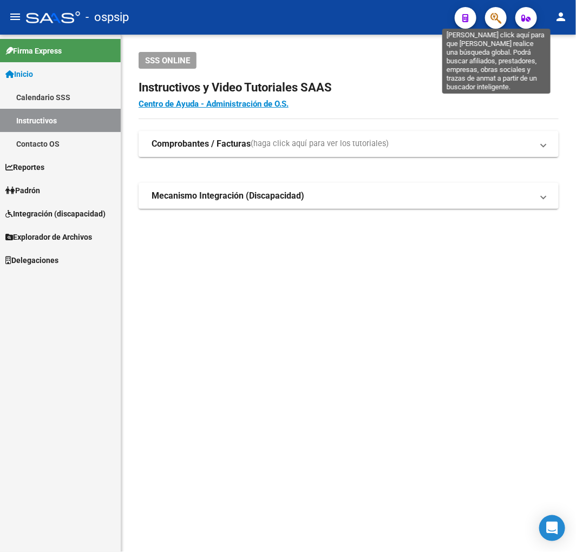
click at [499, 19] on icon "button" at bounding box center [495, 18] width 11 height 12
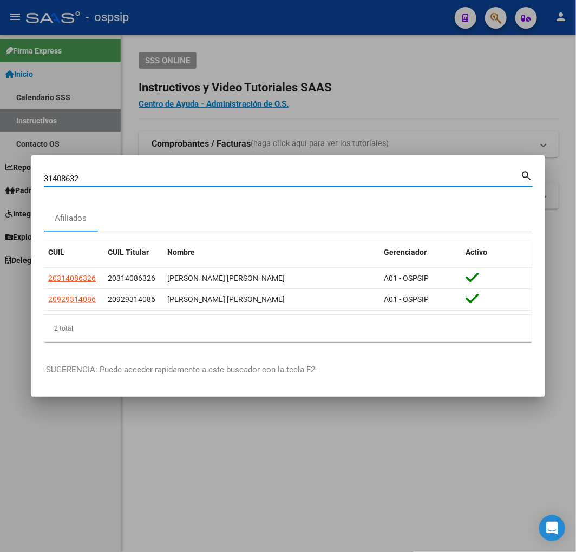
type input "31408632"
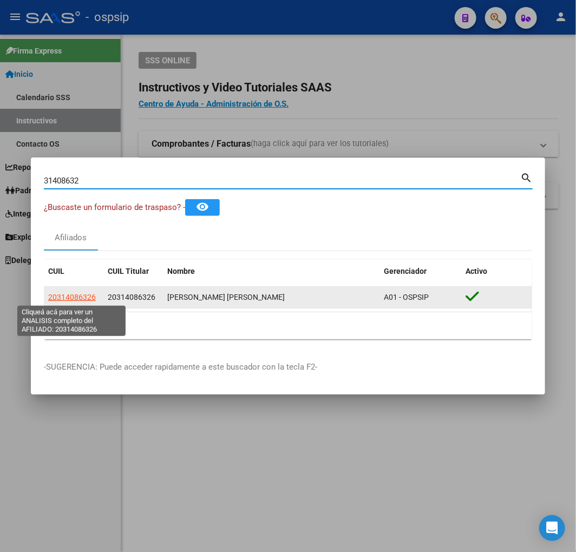
click at [77, 294] on span "20314086326" at bounding box center [72, 297] width 48 height 9
type textarea "20314086326"
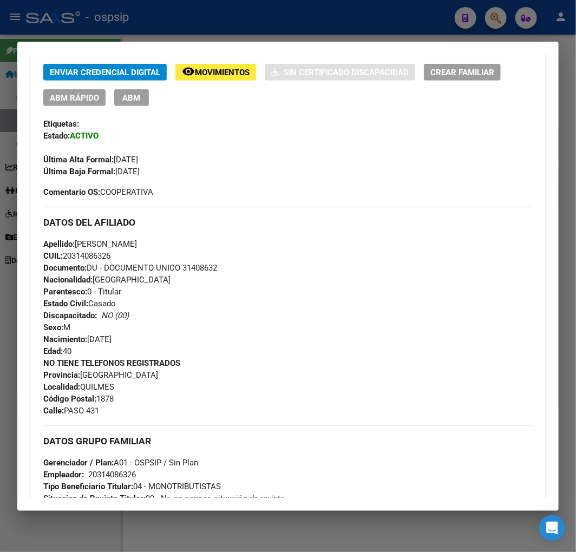
scroll to position [180, 0]
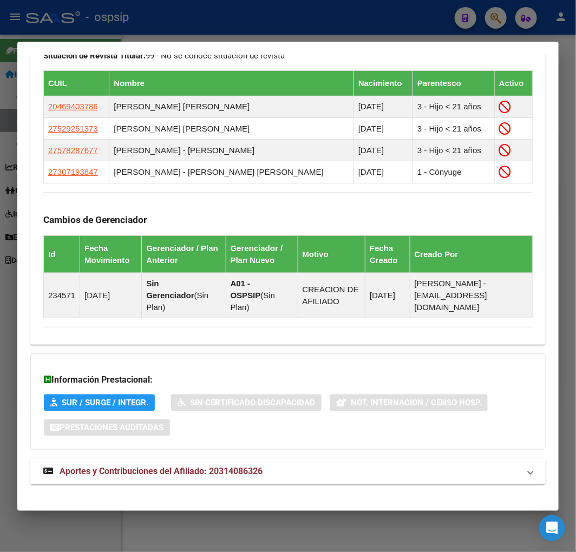
drag, startPoint x: 359, startPoint y: 464, endPoint x: 353, endPoint y: 450, distance: 15.0
click at [358, 465] on mat-panel-title "Aportes y Contribuciones del Afiliado: 20314086326" at bounding box center [281, 471] width 476 height 13
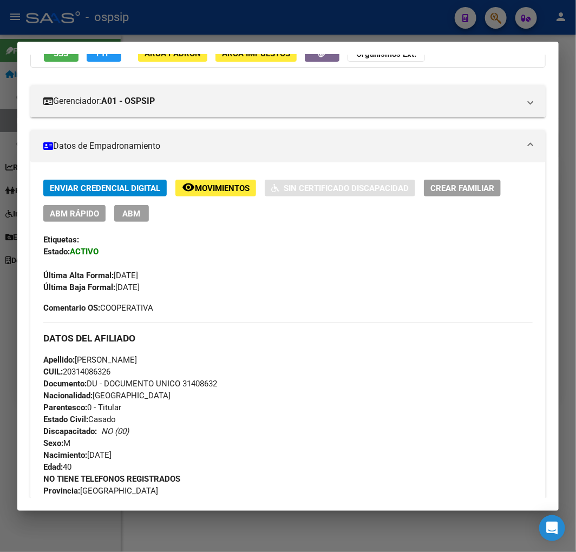
scroll to position [0, 0]
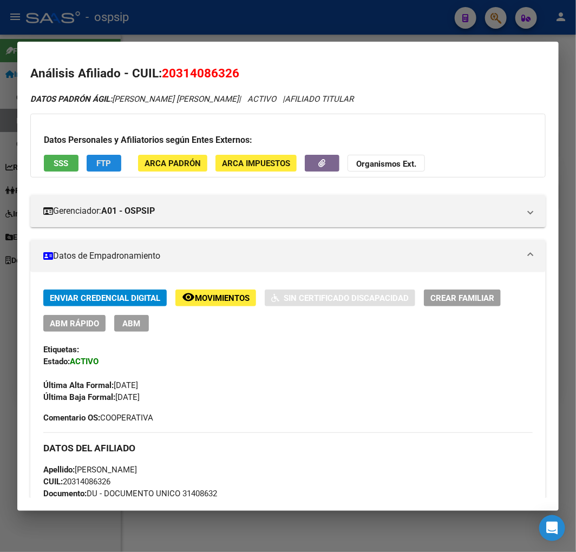
click at [106, 165] on span "FTP" at bounding box center [104, 164] width 15 height 10
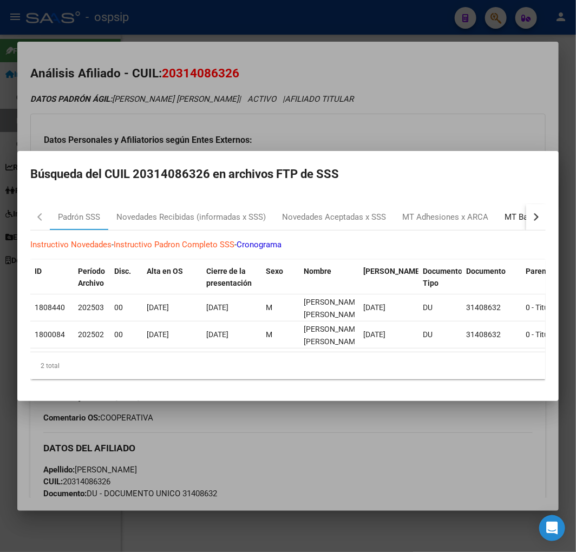
click at [520, 213] on div "MT Bajas x ARCA" at bounding box center [536, 217] width 63 height 12
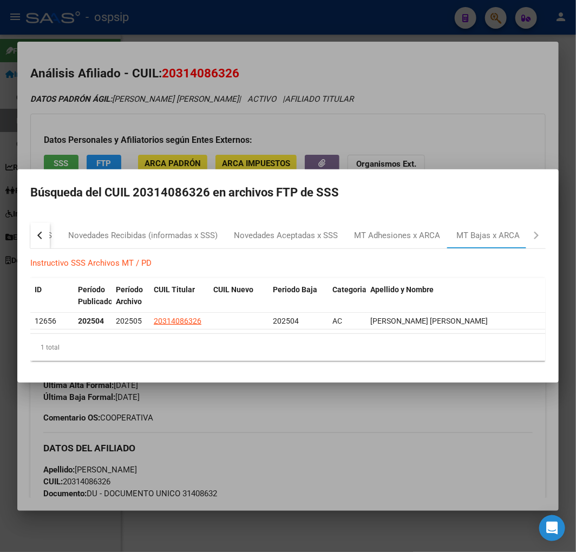
click at [371, 454] on div at bounding box center [288, 276] width 576 height 552
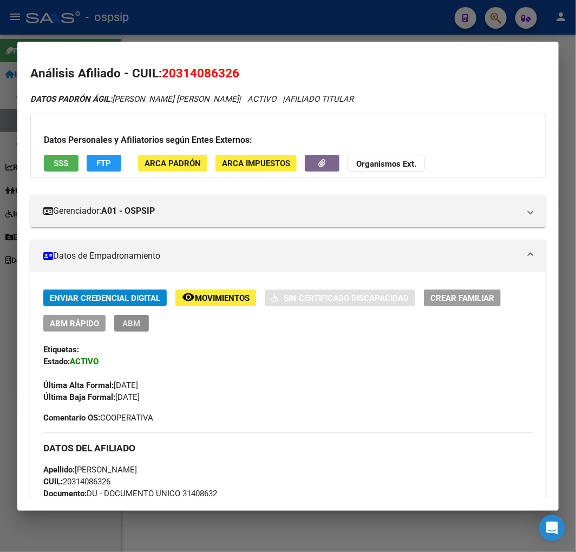
click at [134, 324] on span "ABM" at bounding box center [132, 324] width 18 height 10
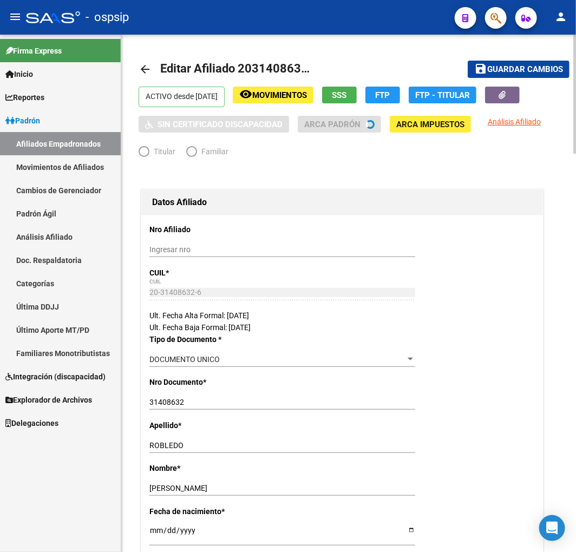
radio input "true"
type input "20-31408632-6"
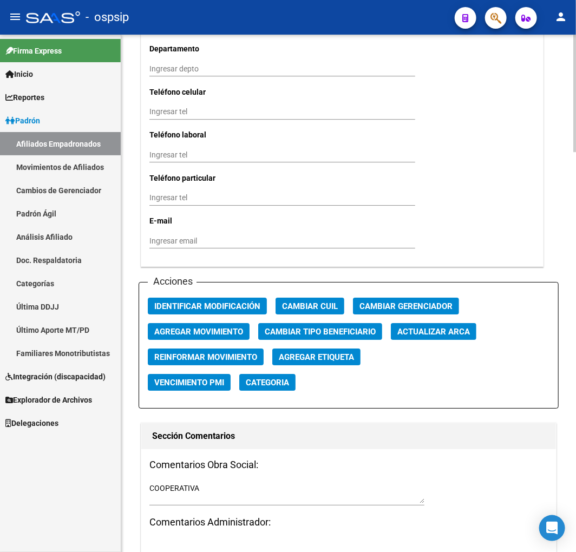
scroll to position [1083, 0]
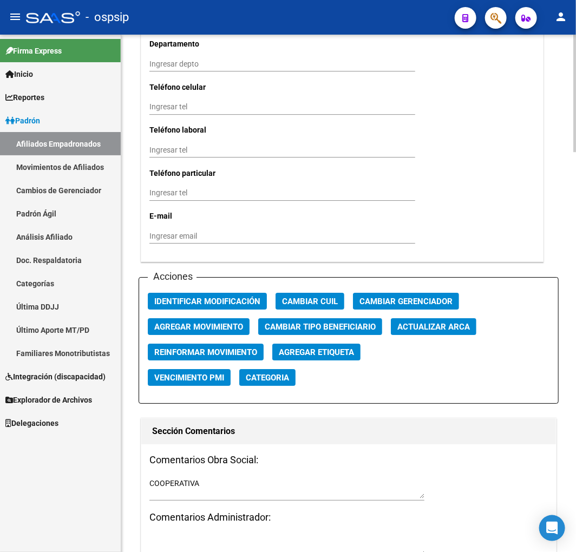
click at [191, 320] on button "Agregar Movimiento" at bounding box center [199, 326] width 102 height 17
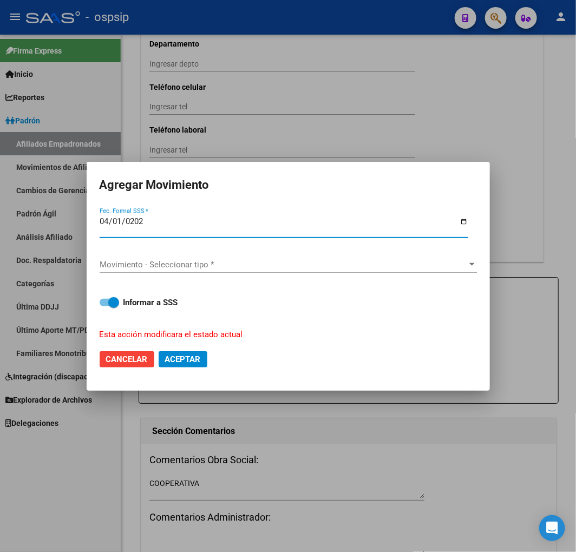
type input "2025-04-01"
click at [207, 273] on div "Movimiento - Seleccionar tipo * Movimiento - Seleccionar tipo *" at bounding box center [288, 270] width 377 height 27
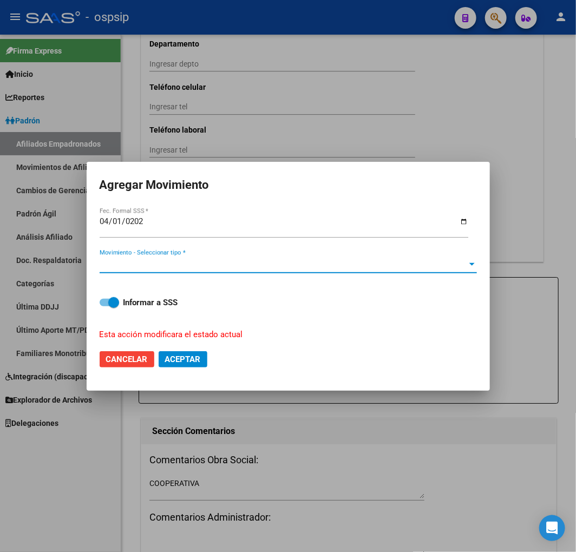
click at [210, 265] on span "Movimiento - Seleccionar tipo *" at bounding box center [284, 265] width 368 height 10
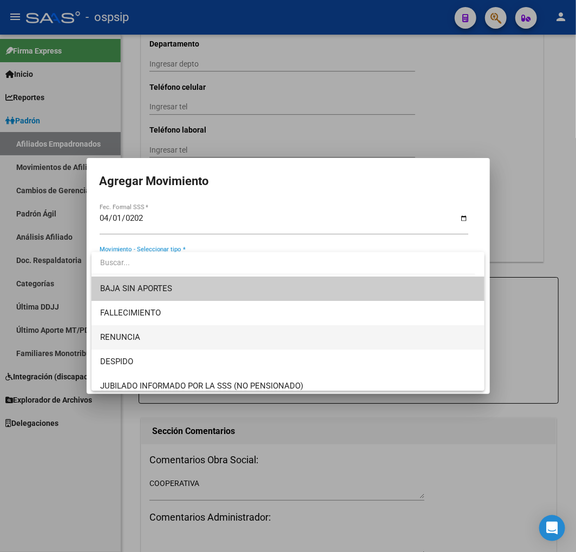
scroll to position [300, 0]
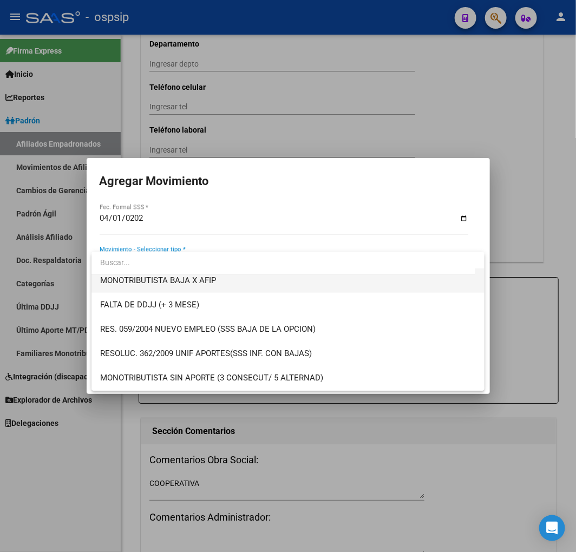
click at [239, 284] on span "MONOTRIBUTISTA BAJA X AFIP" at bounding box center [288, 281] width 376 height 24
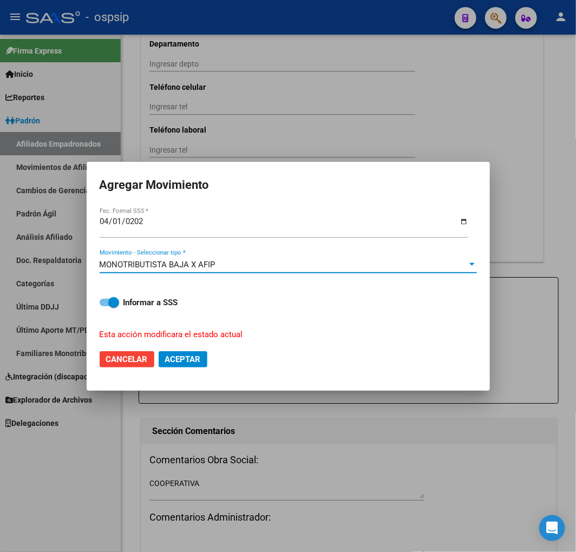
click at [192, 359] on span "Aceptar" at bounding box center [183, 360] width 36 height 10
checkbox input "false"
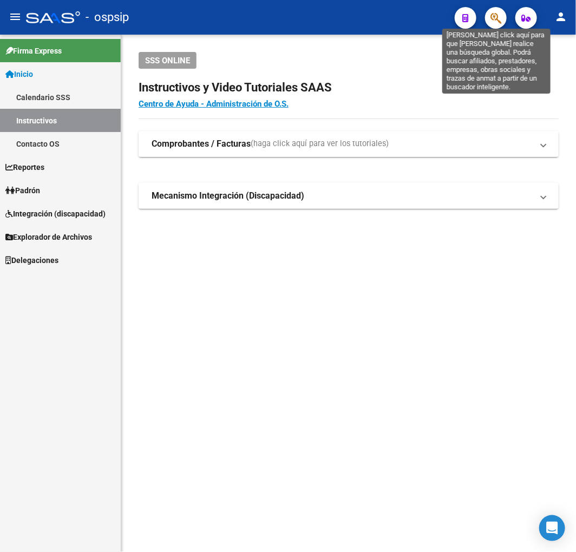
click at [497, 18] on icon "button" at bounding box center [495, 18] width 11 height 12
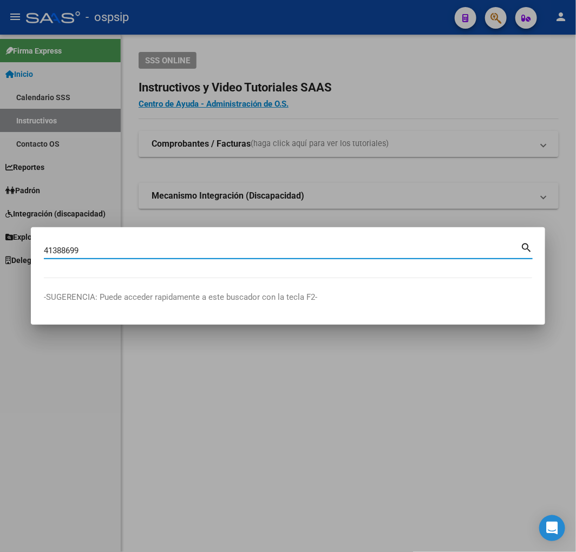
type input "41388699"
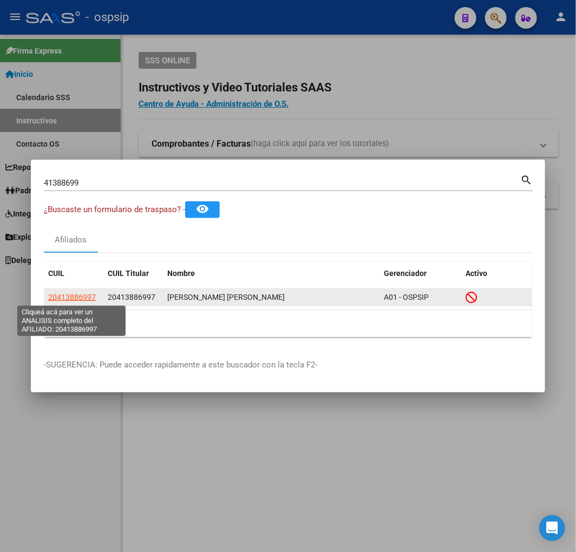
click at [71, 296] on span "20413886997" at bounding box center [72, 297] width 48 height 9
type textarea "20413886997"
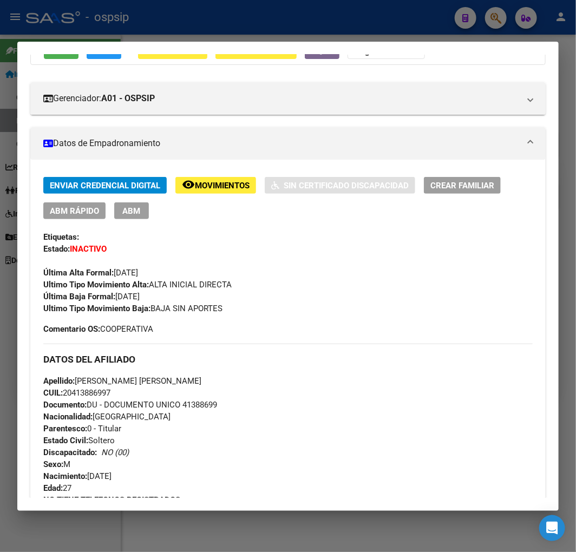
scroll to position [300, 0]
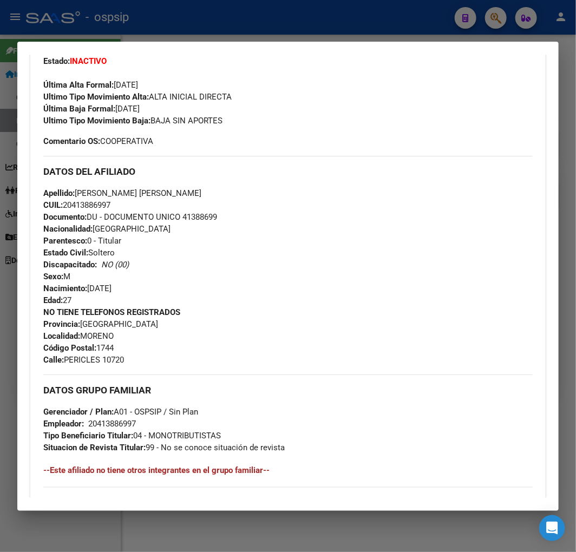
drag, startPoint x: 227, startPoint y: 217, endPoint x: 196, endPoint y: 219, distance: 31.5
click at [187, 219] on div "Apellido: SERGIO GABRIEL WALTON RODRIGUEZ CUIL: 20413886997 Documento: DU - DOC…" at bounding box center [287, 246] width 489 height 119
click at [246, 228] on div "Apellido: SERGIO GABRIEL WALTON RODRIGUEZ CUIL: 20413886997 Documento: DU - DOC…" at bounding box center [287, 246] width 489 height 119
drag, startPoint x: 230, startPoint y: 217, endPoint x: 187, endPoint y: 220, distance: 43.4
click at [185, 220] on div "Apellido: SERGIO GABRIEL WALTON RODRIGUEZ CUIL: 20413886997 Documento: DU - DOC…" at bounding box center [287, 246] width 489 height 119
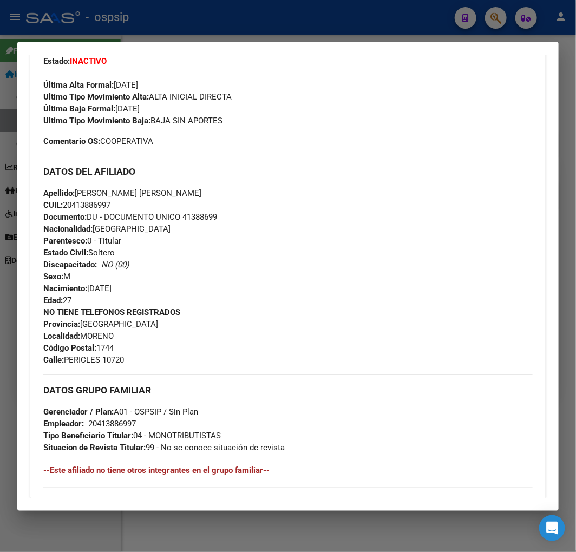
copy span "41388699"
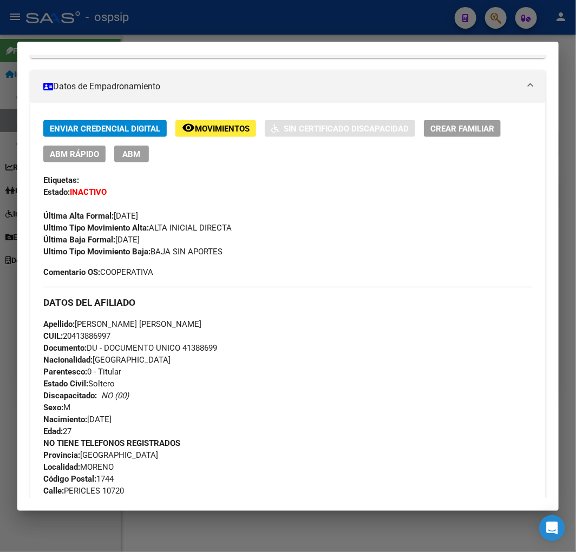
scroll to position [0, 0]
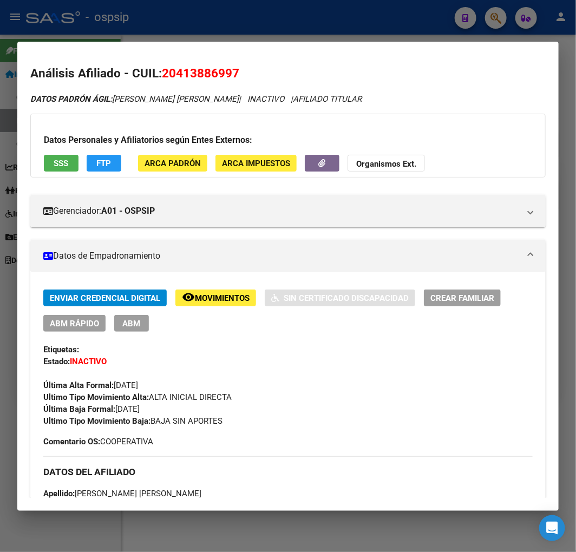
click at [236, 293] on span "Movimientos" at bounding box center [222, 298] width 55 height 10
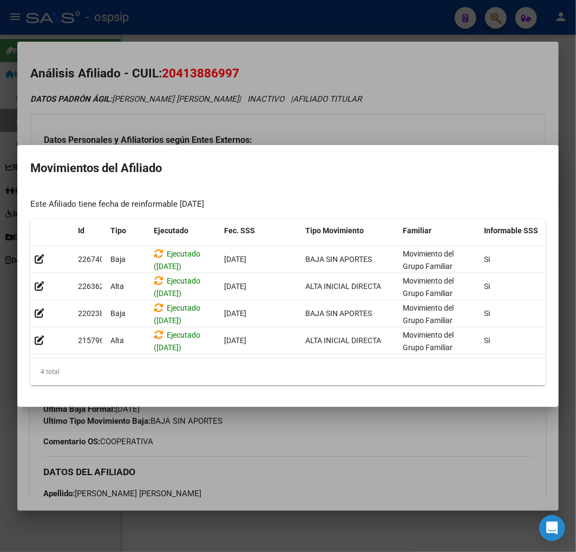
click at [363, 460] on div at bounding box center [288, 276] width 576 height 552
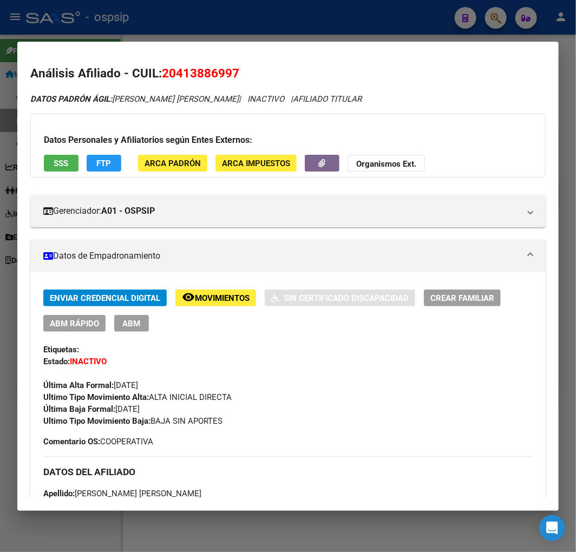
click at [274, 24] on div at bounding box center [288, 276] width 576 height 552
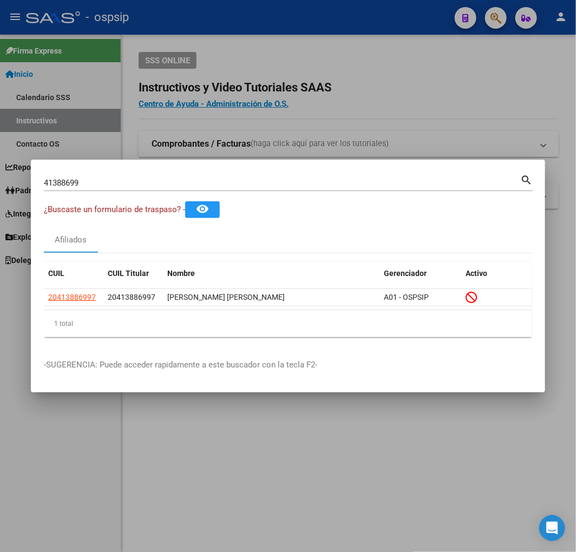
click at [277, 24] on div at bounding box center [288, 276] width 576 height 552
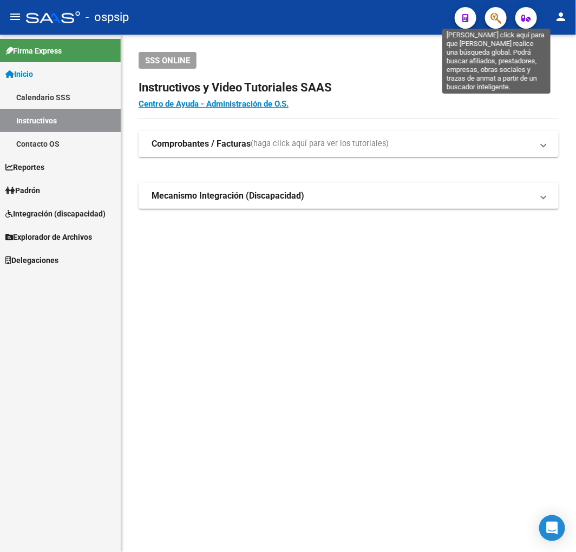
click at [493, 15] on icon "button" at bounding box center [495, 18] width 11 height 12
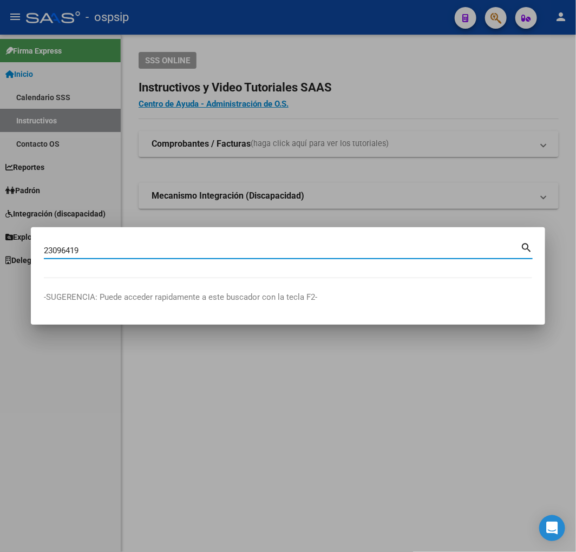
type input "23096419"
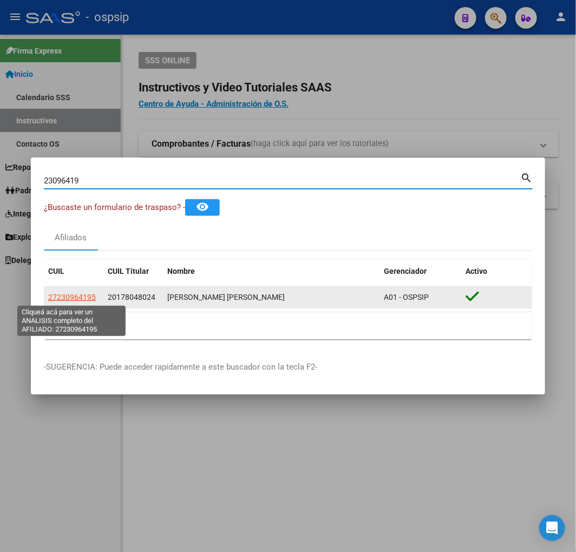
click at [84, 299] on span "27230964195" at bounding box center [72, 297] width 48 height 9
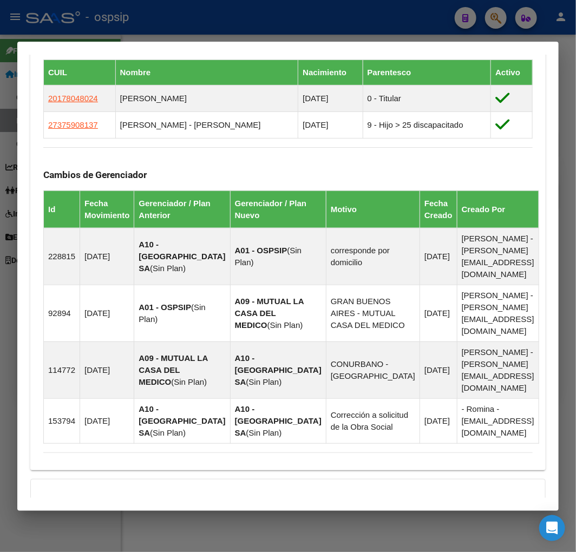
scroll to position [789, 0]
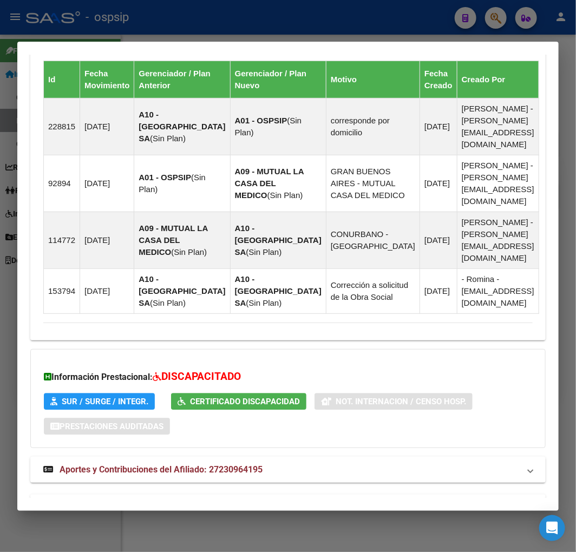
drag, startPoint x: 363, startPoint y: 495, endPoint x: 363, endPoint y: 483, distance: 11.9
click at [364, 501] on mat-panel-title "Aportes y Contribuciones del Titular: 20178048024" at bounding box center [281, 507] width 476 height 13
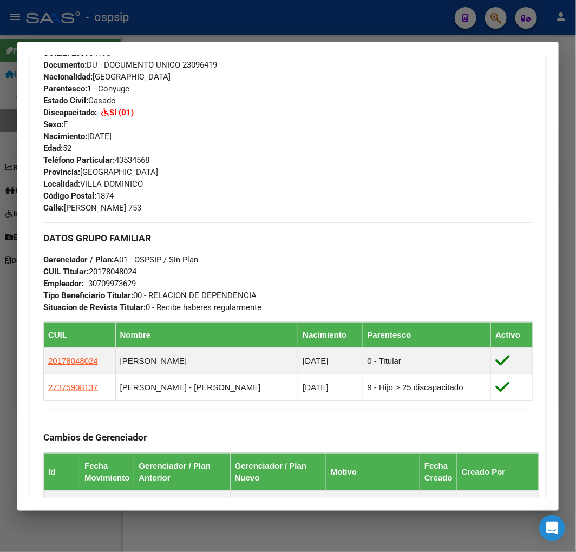
scroll to position [601, 0]
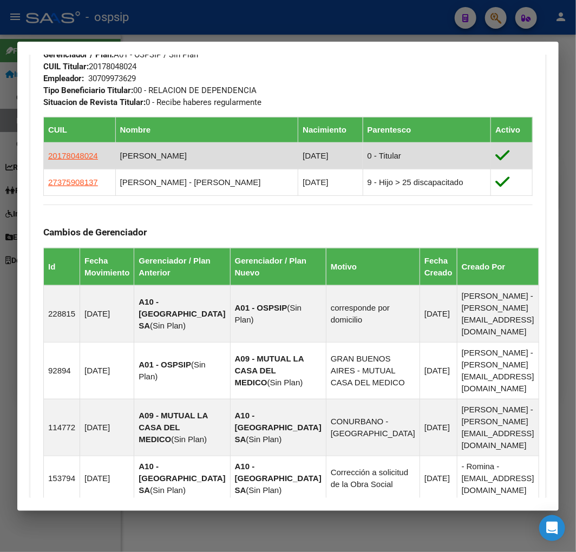
click at [75, 147] on td "20178048024" at bounding box center [80, 155] width 72 height 27
click at [75, 151] on span "20178048024" at bounding box center [73, 155] width 50 height 9
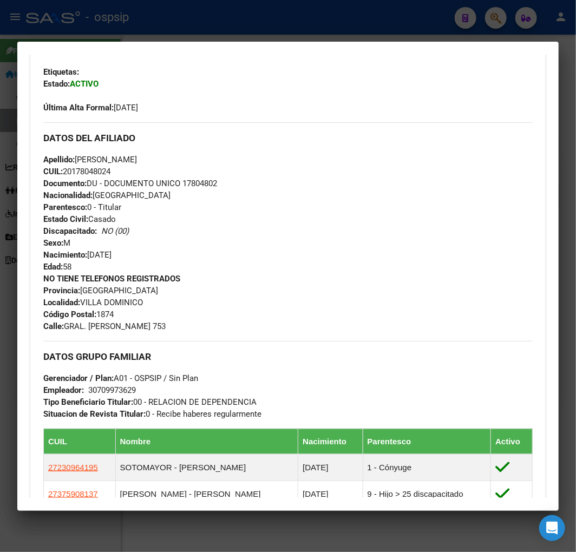
scroll to position [300, 0]
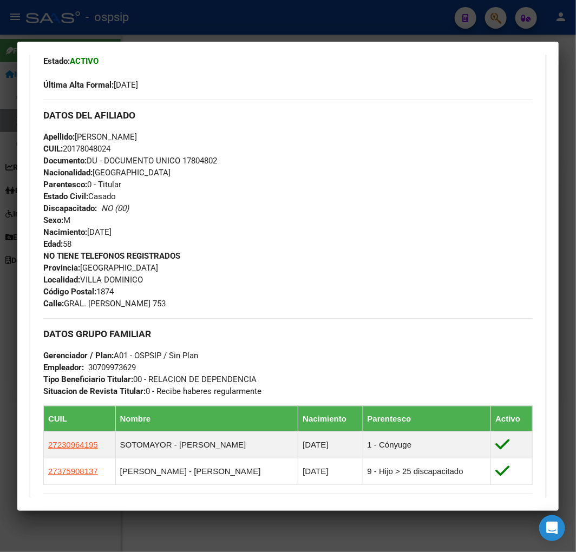
click at [193, 485] on div "DATOS GRUPO FAMILIAR Gerenciador / Plan: A01 - OSPSIP / Sin Plan Empleador: 307…" at bounding box center [287, 554] width 489 height 472
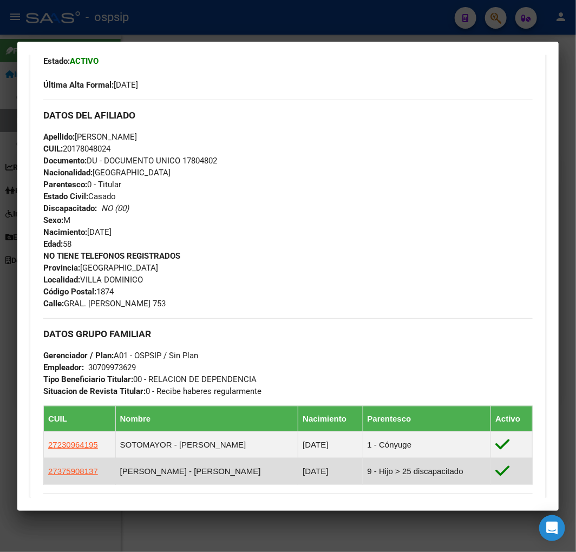
click at [188, 475] on td "[PERSON_NAME] - [PERSON_NAME]" at bounding box center [206, 471] width 183 height 27
click at [188, 473] on td "[PERSON_NAME] - [PERSON_NAME]" at bounding box center [206, 471] width 183 height 27
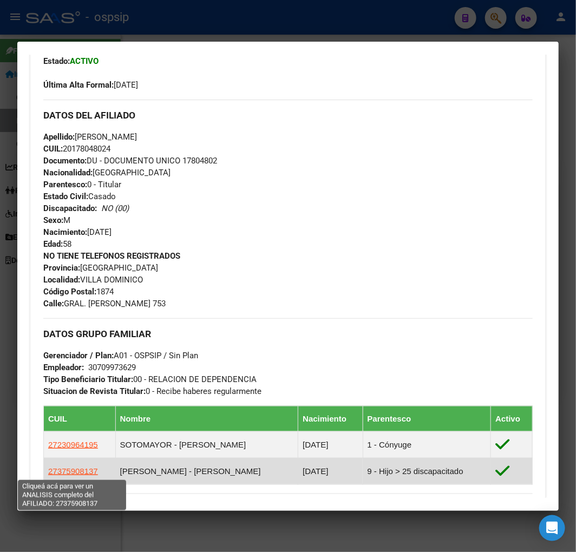
click at [75, 467] on span "27375908137" at bounding box center [73, 471] width 50 height 9
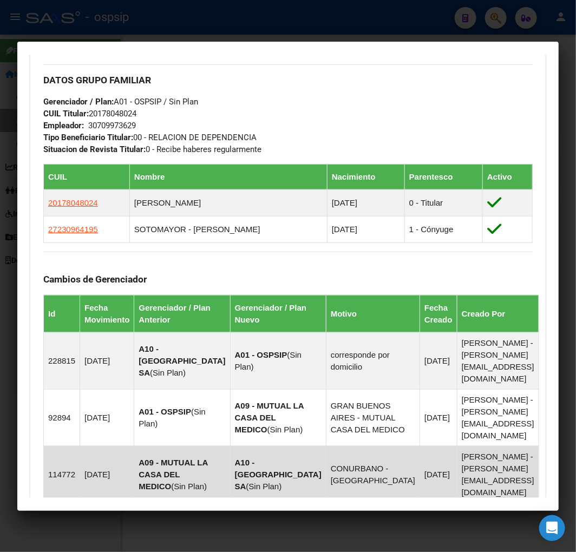
scroll to position [601, 0]
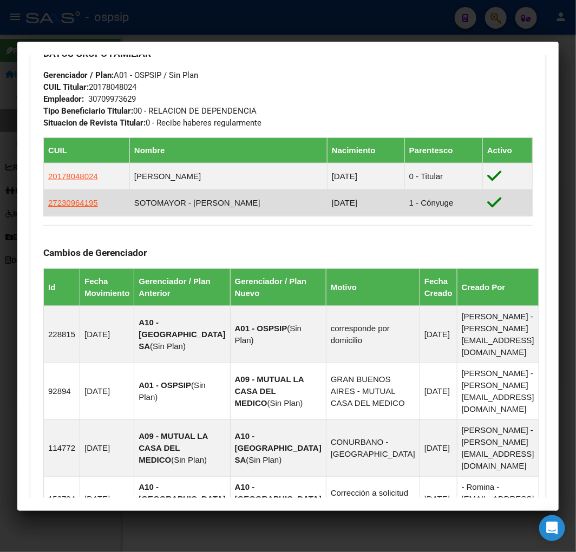
click at [78, 196] on td "27230964195" at bounding box center [87, 202] width 86 height 27
click at [78, 199] on span "27230964195" at bounding box center [73, 202] width 50 height 9
type textarea "27230964195"
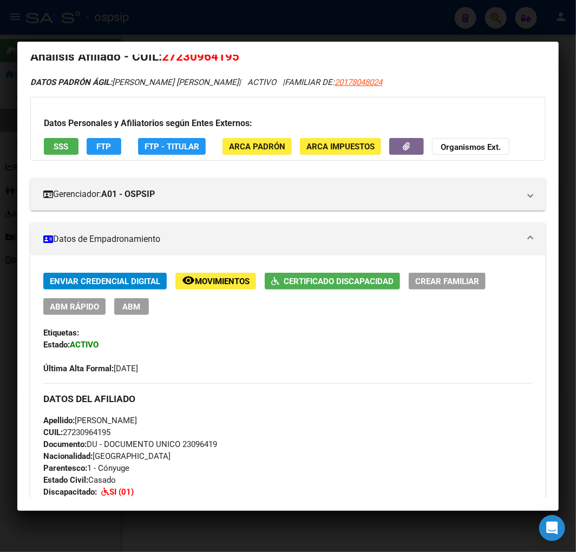
scroll to position [0, 0]
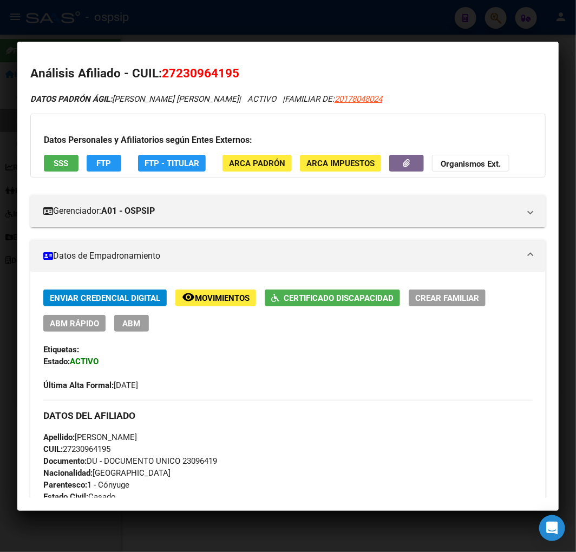
click at [132, 323] on span "ABM" at bounding box center [132, 324] width 18 height 10
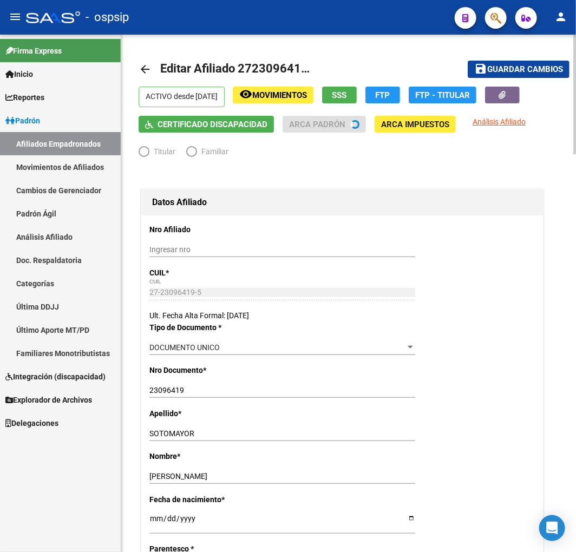
radio input "true"
type input "30-70997362-9"
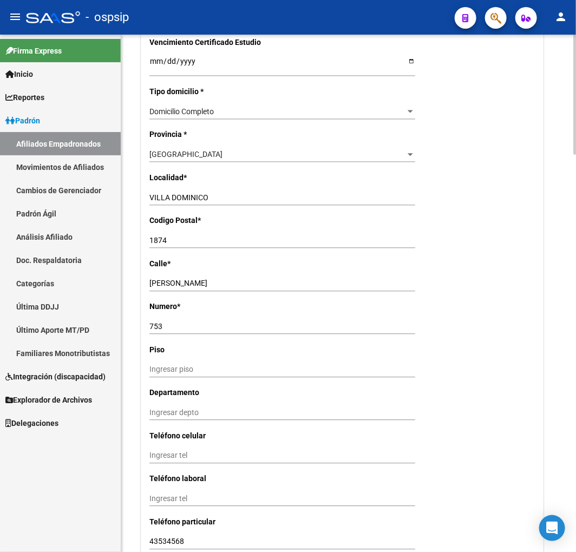
scroll to position [722, 0]
click at [251, 158] on div "[GEOGRAPHIC_DATA]" at bounding box center [277, 154] width 256 height 9
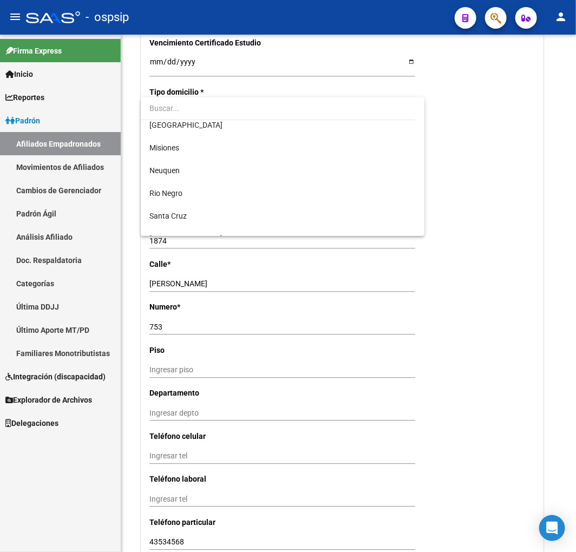
scroll to position [421, 0]
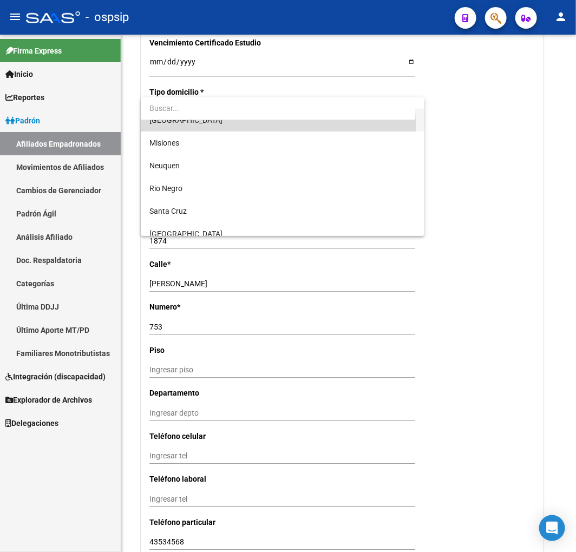
click at [240, 130] on span "[GEOGRAPHIC_DATA]" at bounding box center [282, 120] width 266 height 23
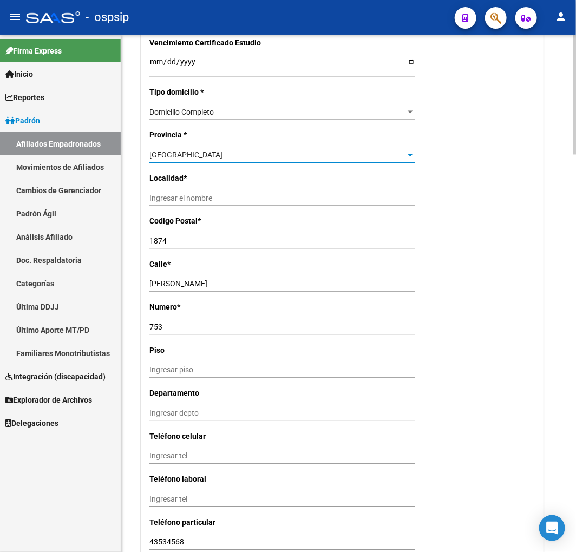
click at [239, 161] on div "La Pampa Seleccionar provincia" at bounding box center [282, 154] width 266 height 15
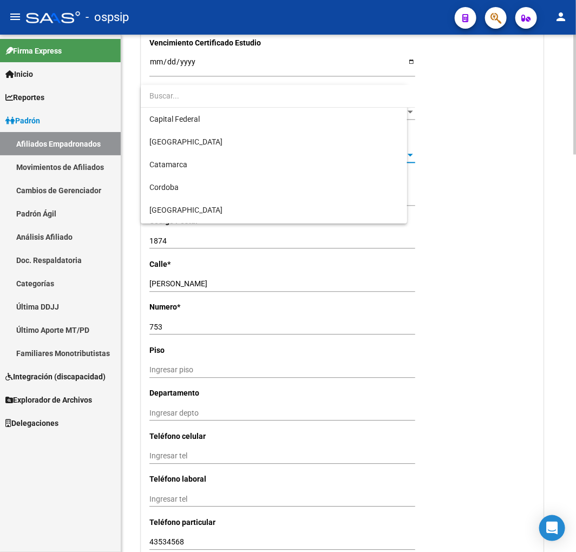
scroll to position [374, 0]
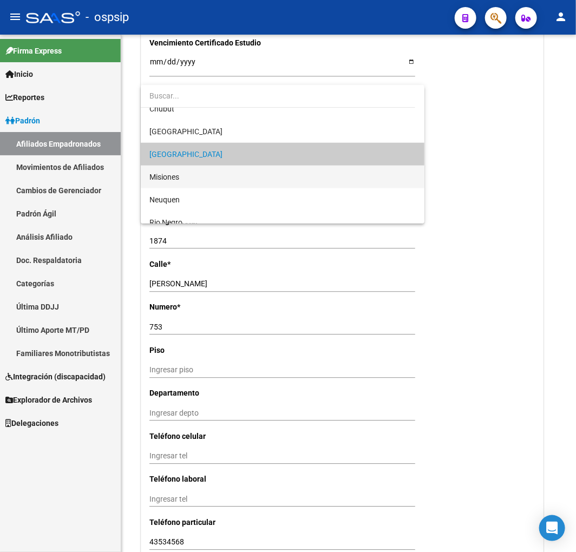
click at [240, 173] on span "Misiones" at bounding box center [282, 177] width 266 height 23
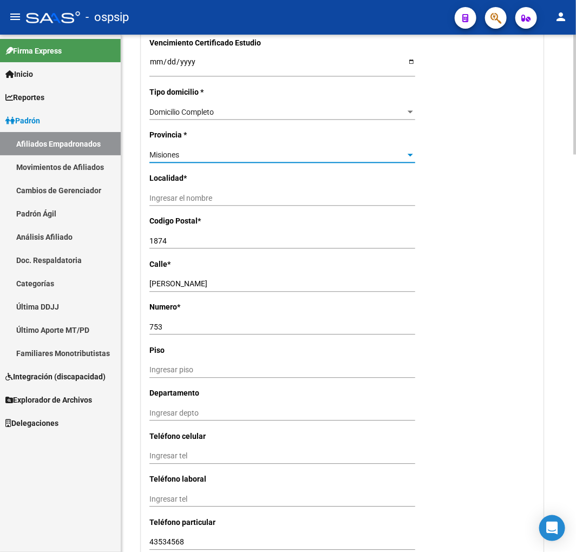
click at [237, 195] on input "Ingresar el nombre" at bounding box center [282, 198] width 266 height 9
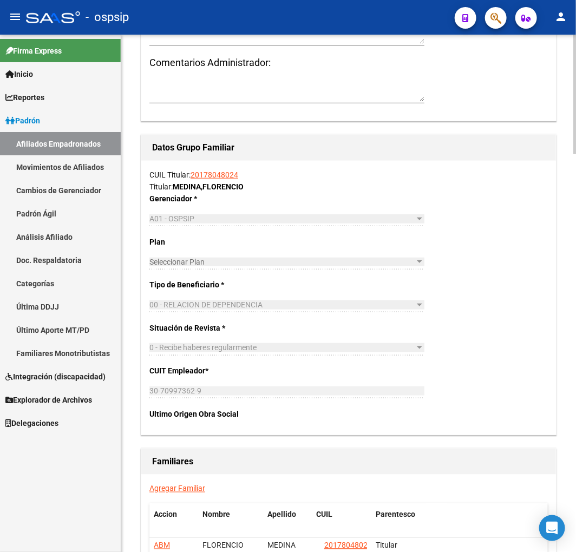
scroll to position [1722, 0]
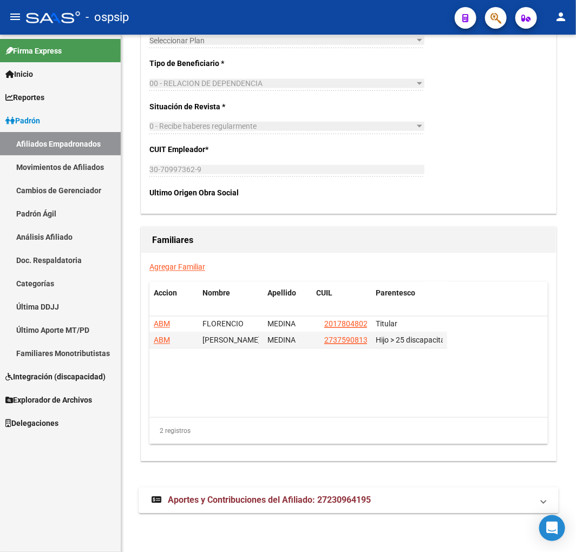
type input "POSADAS"
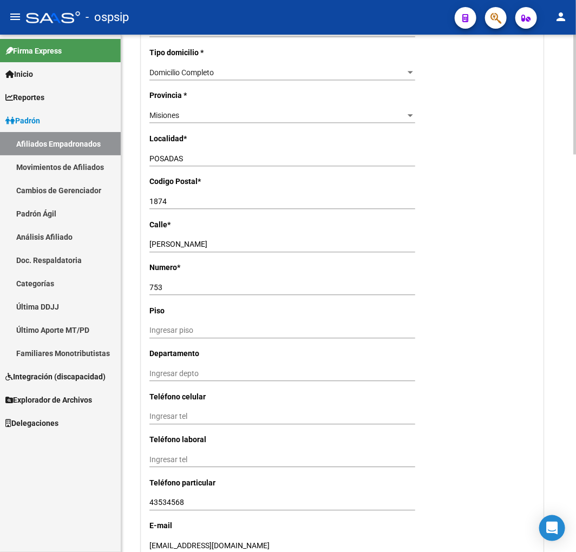
scroll to position [759, 0]
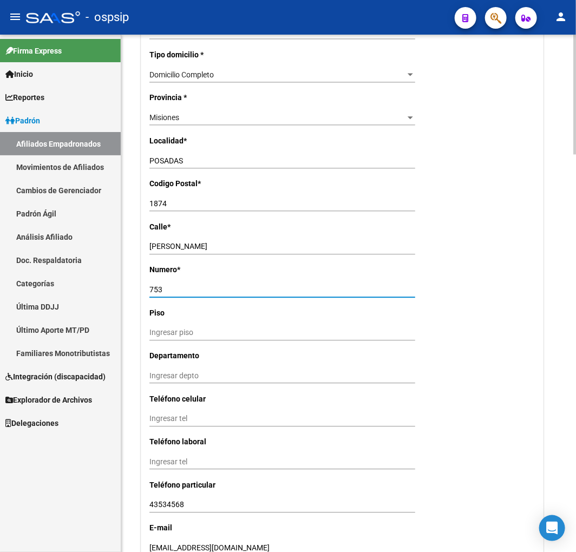
click at [175, 290] on input "753" at bounding box center [282, 289] width 266 height 9
click at [185, 202] on input "1874" at bounding box center [282, 203] width 266 height 9
type input "1"
type input "3300"
click at [201, 290] on input "753" at bounding box center [282, 289] width 266 height 9
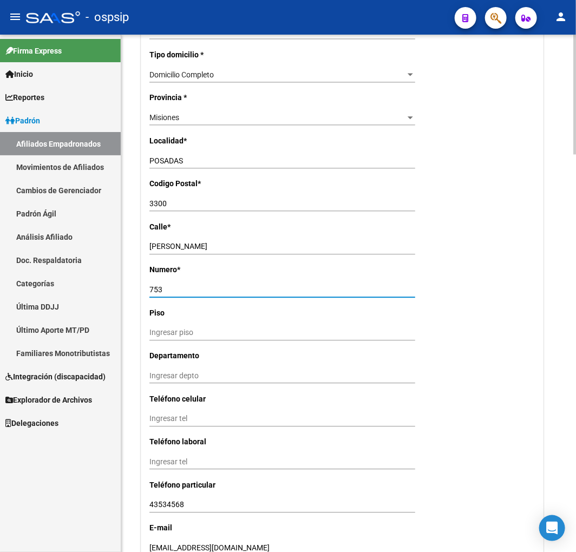
click at [194, 256] on div "[PERSON_NAME] Ingresar calle" at bounding box center [282, 251] width 266 height 24
click at [200, 248] on input "[PERSON_NAME]" at bounding box center [282, 246] width 266 height 9
type input "G"
click at [202, 246] on input "Ingresar calle" at bounding box center [282, 246] width 266 height 9
type input "C"
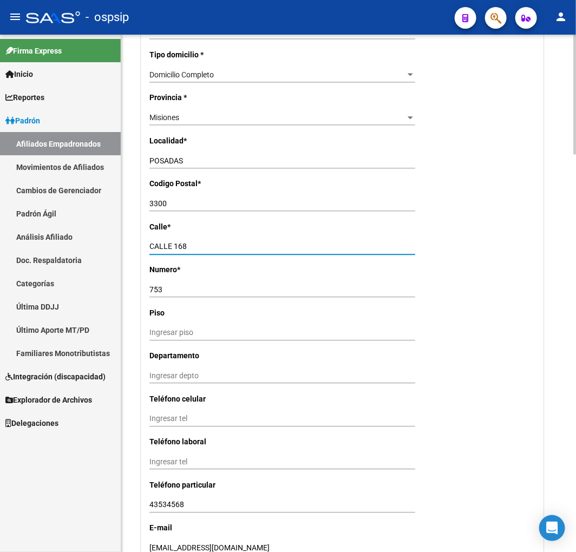
type input "CALLE 168"
type input "2252"
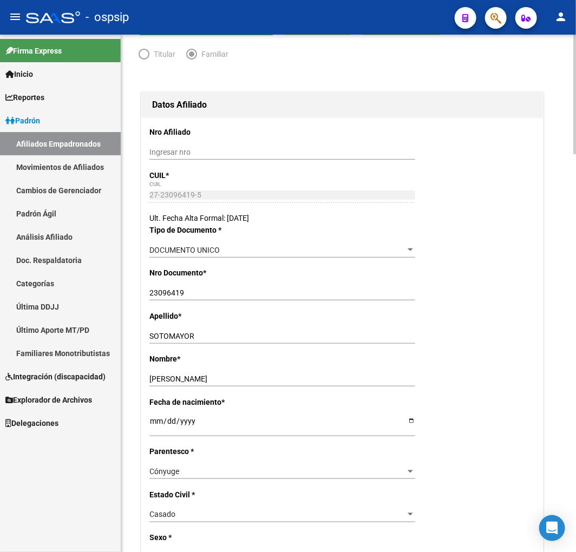
scroll to position [0, 0]
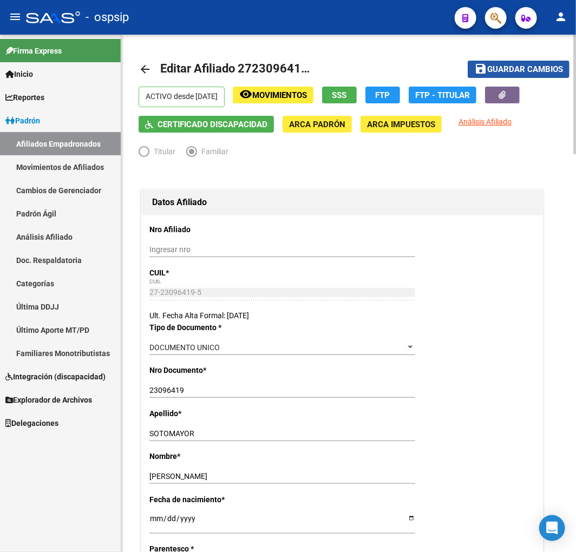
click at [499, 74] on button "save Guardar cambios" at bounding box center [519, 69] width 102 height 17
click at [516, 69] on span "Guardar cambios" at bounding box center [525, 70] width 76 height 10
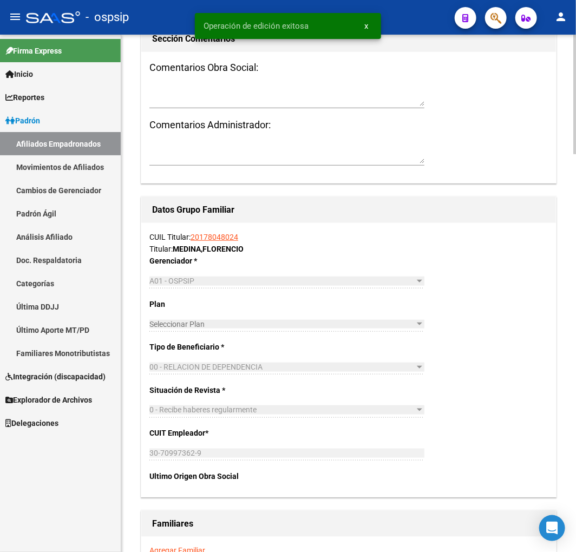
scroll to position [1624, 0]
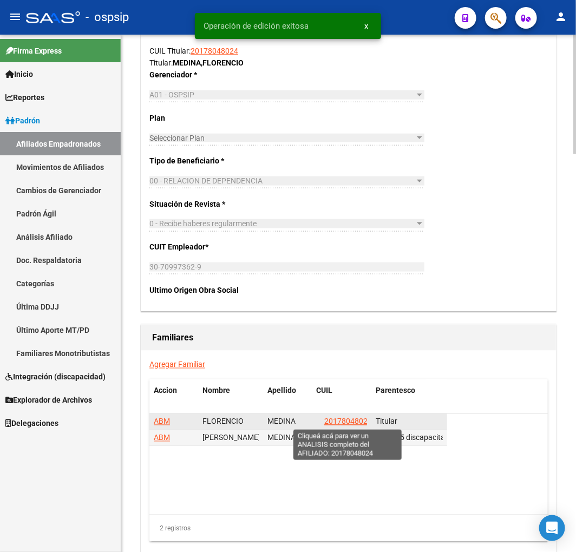
click at [357, 423] on span "20178048024" at bounding box center [348, 421] width 48 height 9
copy span "80"
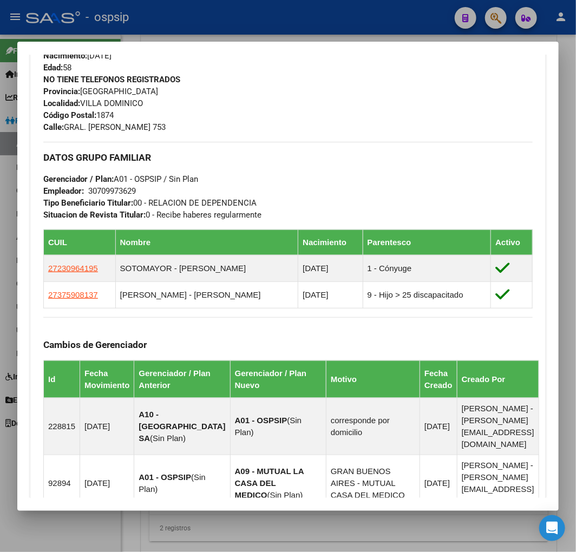
scroll to position [481, 0]
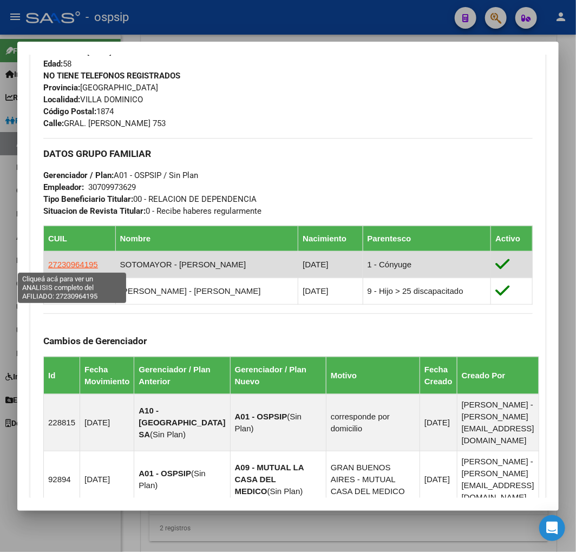
click at [73, 264] on span "27230964195" at bounding box center [73, 264] width 50 height 9
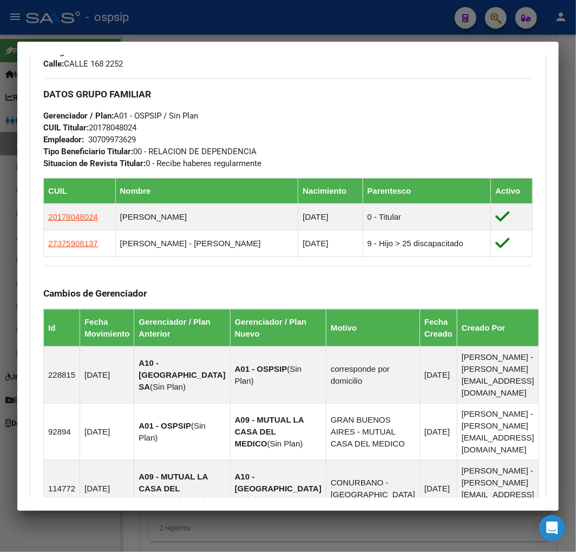
scroll to position [541, 0]
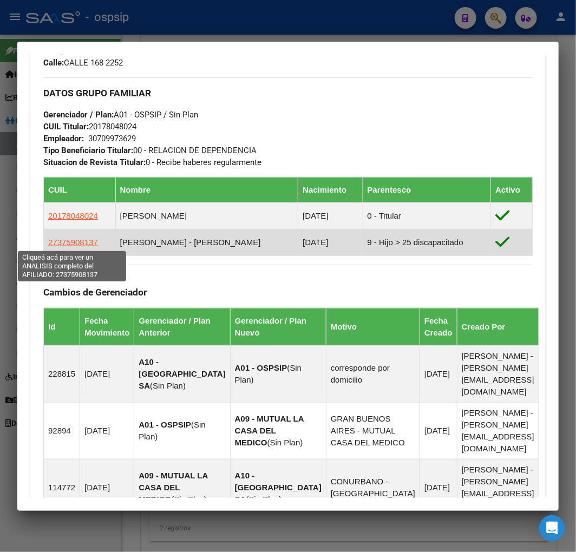
click at [80, 245] on span "27375908137" at bounding box center [73, 242] width 50 height 9
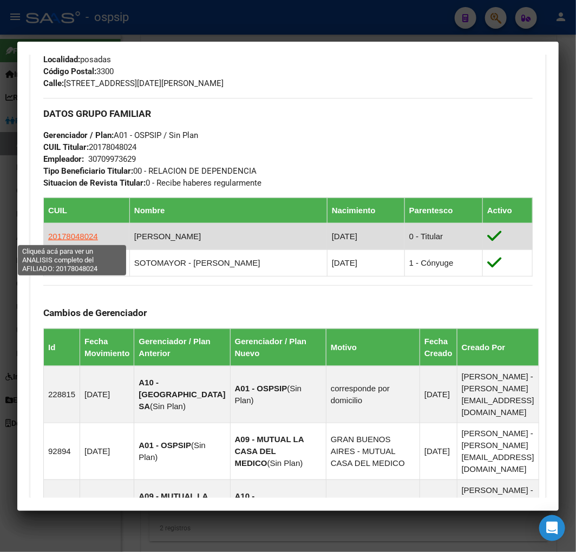
click at [74, 232] on span "20178048024" at bounding box center [73, 236] width 50 height 9
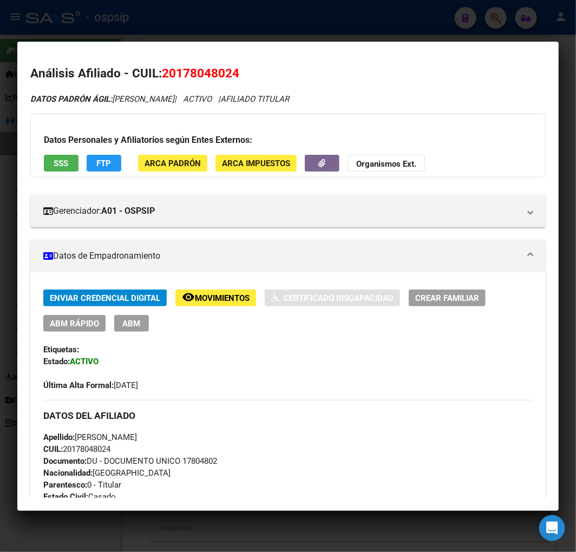
click at [273, 25] on div at bounding box center [288, 276] width 576 height 552
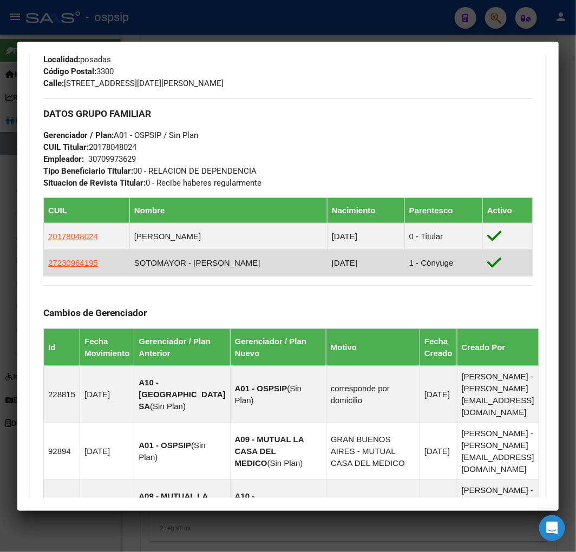
click at [64, 256] on td "27230964195" at bounding box center [87, 263] width 86 height 27
click at [84, 266] on span "27230964195" at bounding box center [73, 262] width 50 height 9
type textarea "27230964195"
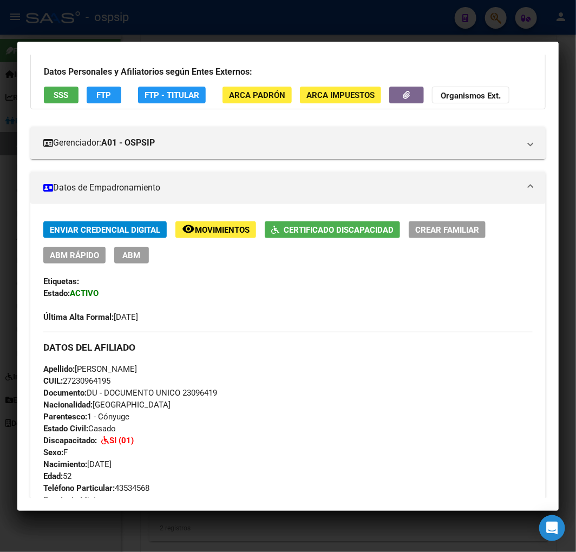
scroll to position [0, 0]
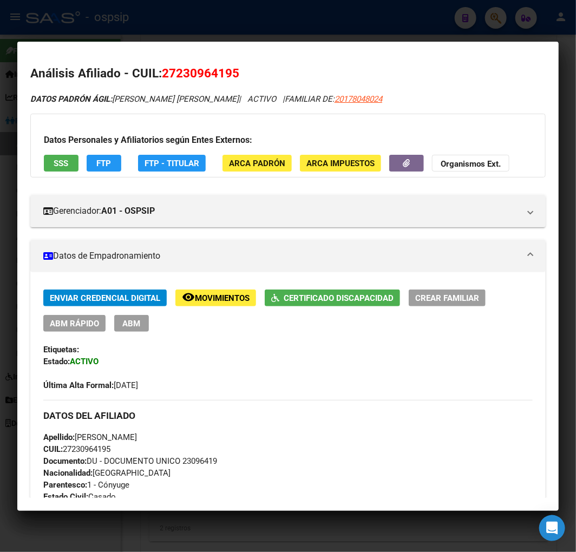
click at [284, 34] on div at bounding box center [288, 276] width 576 height 552
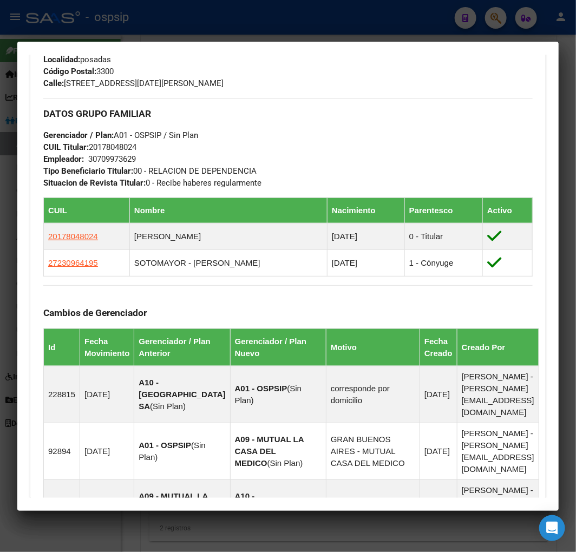
click at [284, 34] on div at bounding box center [288, 276] width 576 height 552
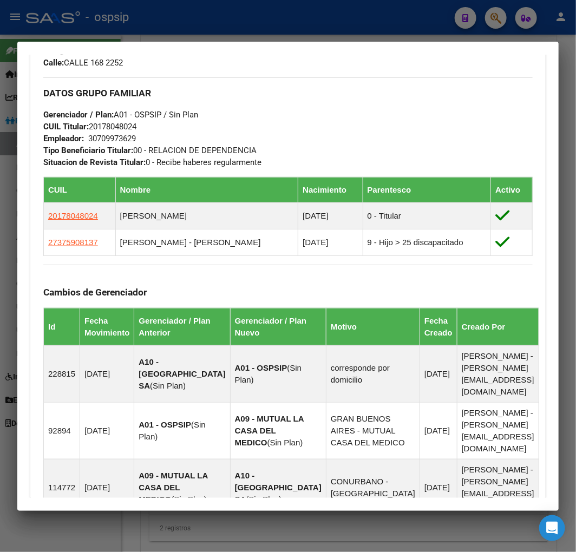
click at [278, 40] on div "Análisis Afiliado - CUIL: 20178048024 DATOS [PERSON_NAME] ÁGIL: [PERSON_NAME] |…" at bounding box center [288, 276] width 576 height 552
click at [291, 27] on div at bounding box center [288, 276] width 576 height 552
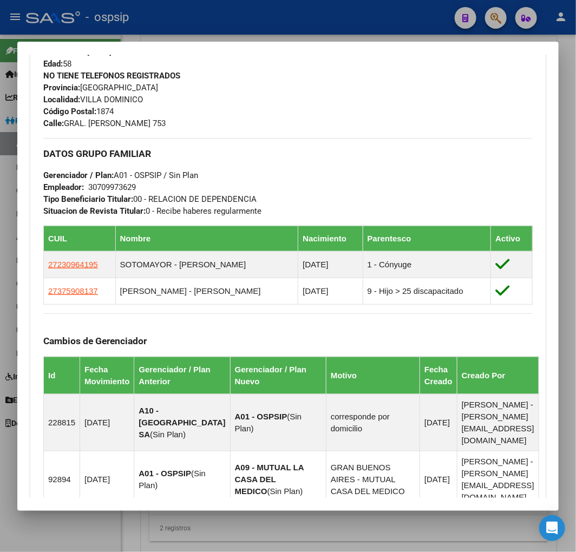
click at [291, 28] on div at bounding box center [288, 276] width 576 height 552
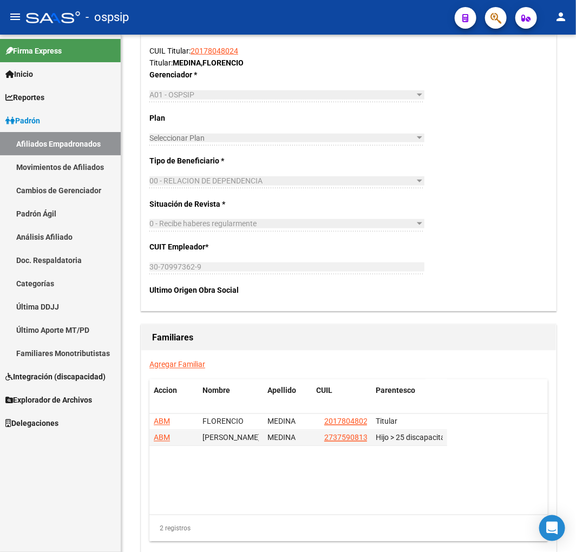
click at [291, 28] on div "- ospsip" at bounding box center [236, 17] width 420 height 24
